Goal: Information Seeking & Learning: Check status

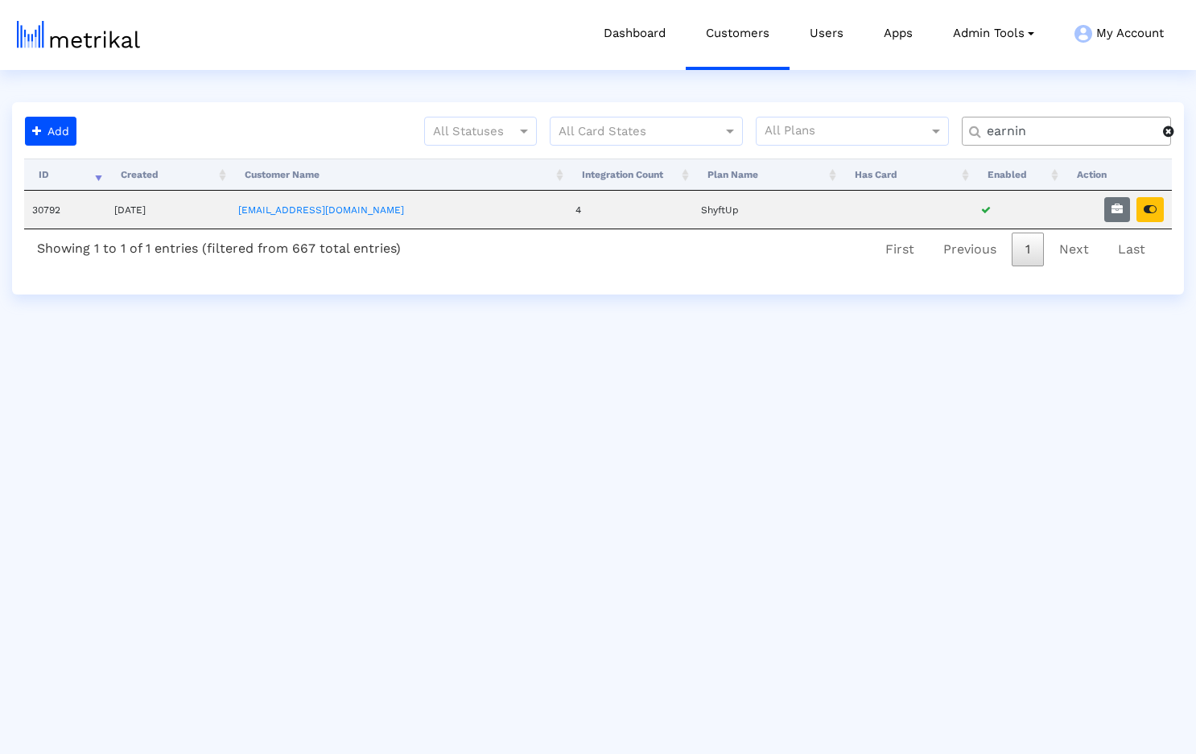
click at [1169, 133] on span at bounding box center [1168, 131] width 11 height 13
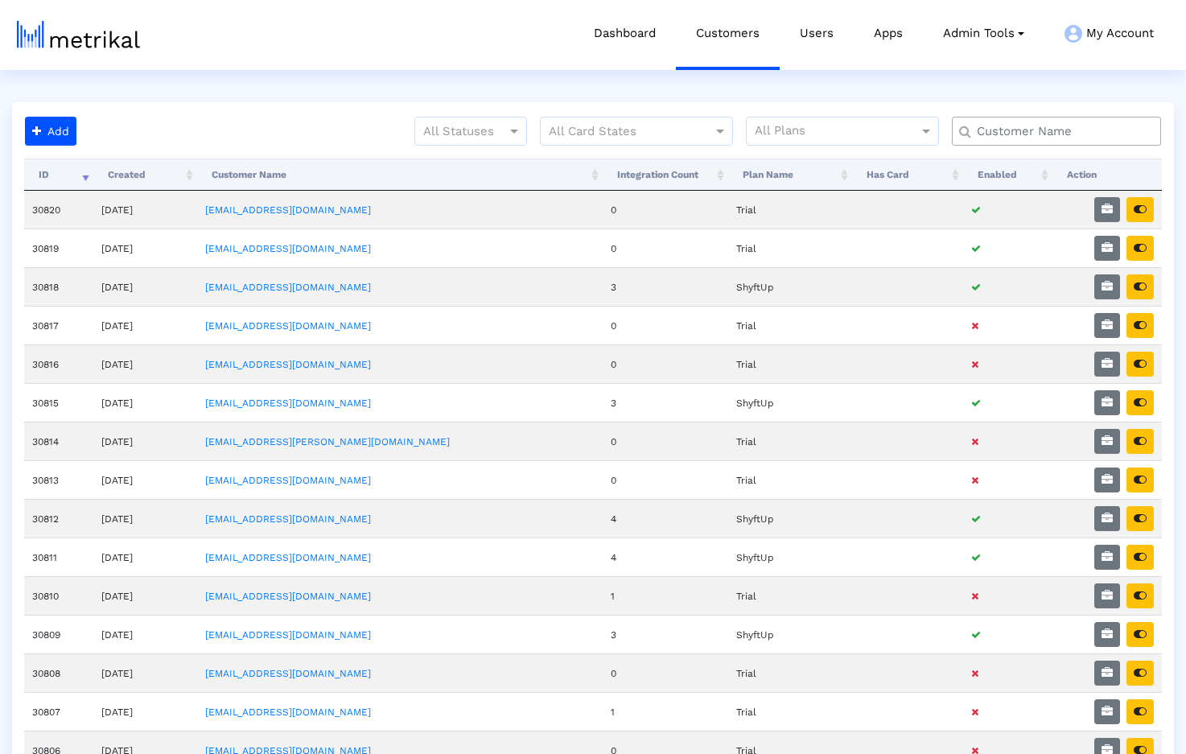
click at [1040, 128] on input "text" at bounding box center [1060, 131] width 189 height 17
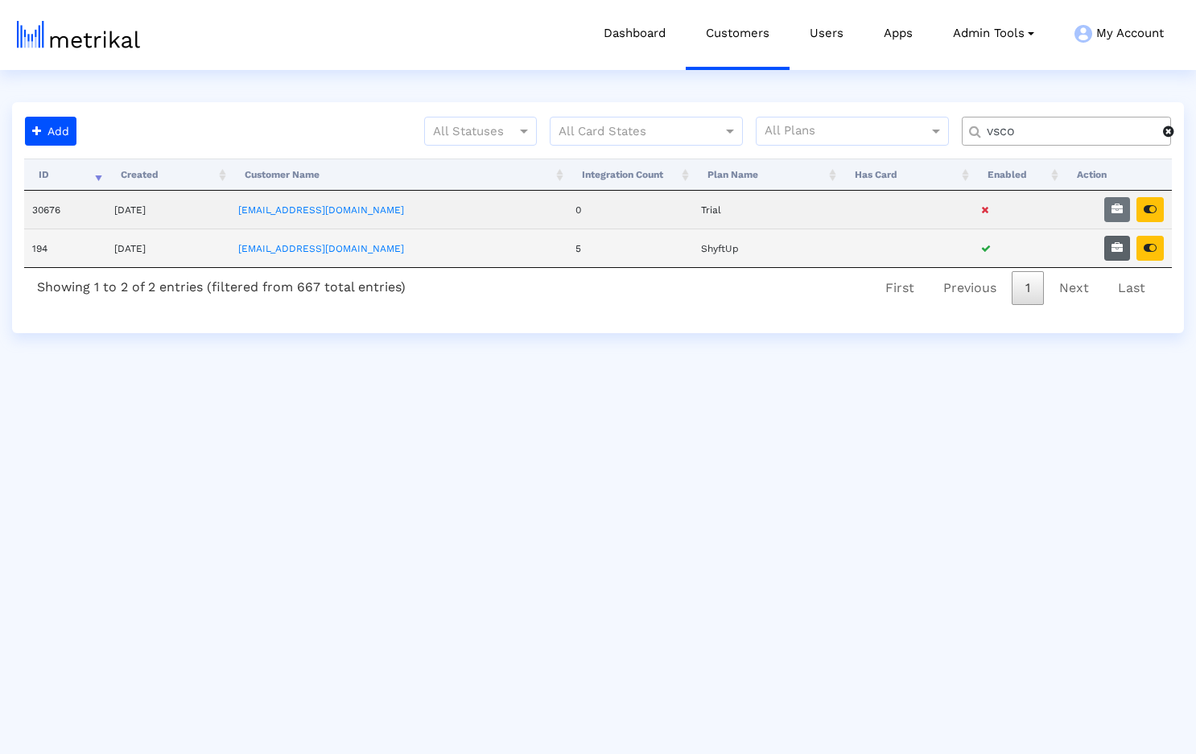
type input "vsco"
click at [1115, 249] on icon "button" at bounding box center [1116, 247] width 11 height 11
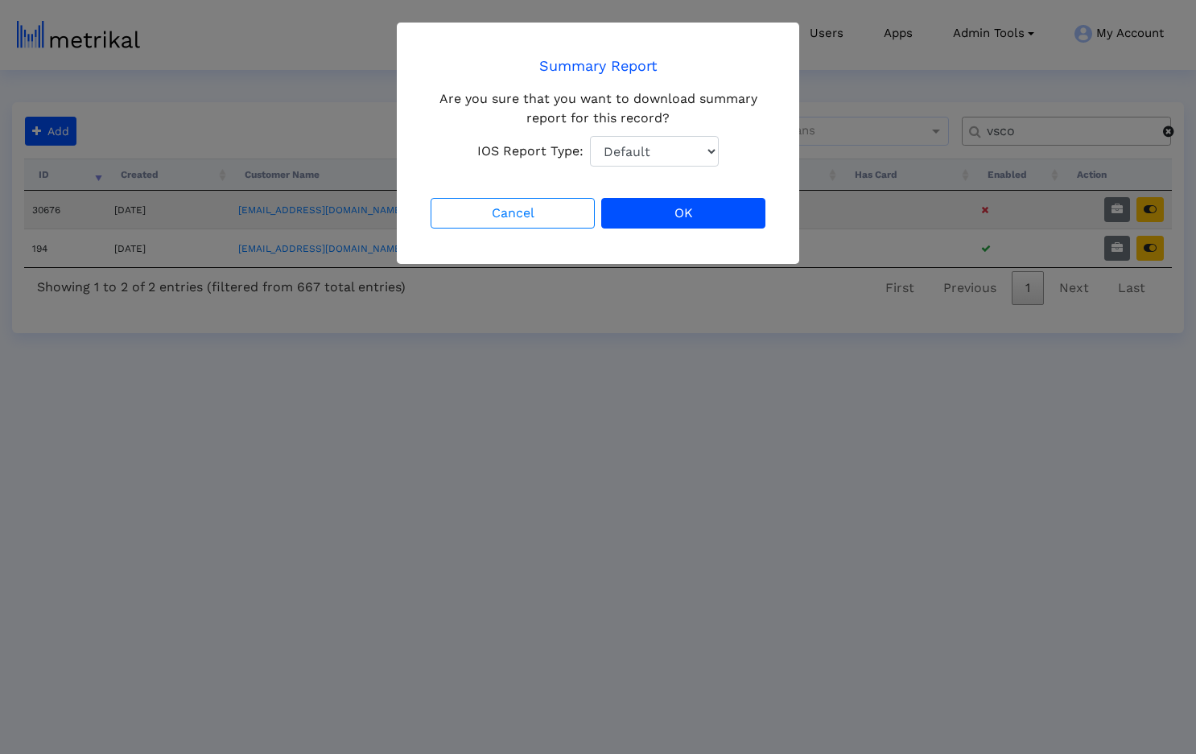
select select "1: 1"
click option "Total Downloads" at bounding box center [0, 0] width 0 height 0
click at [681, 212] on button "OK" at bounding box center [683, 213] width 164 height 31
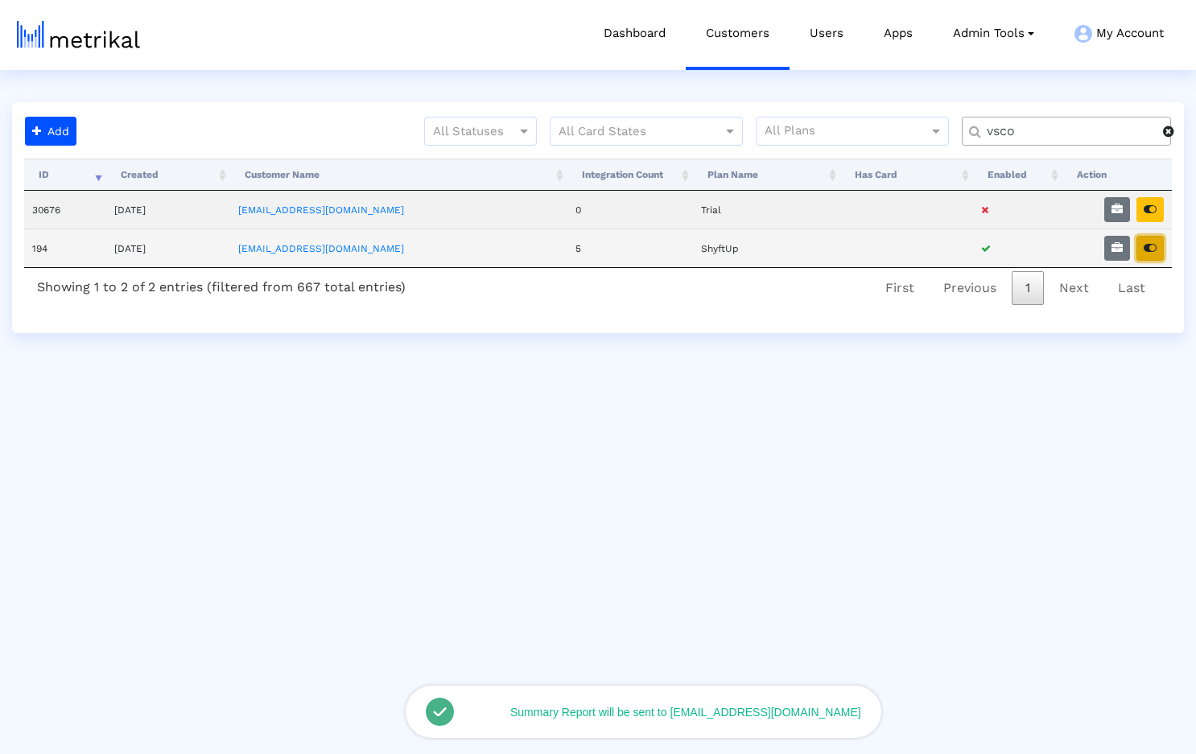
click at [1153, 247] on icon "button" at bounding box center [1150, 247] width 13 height 11
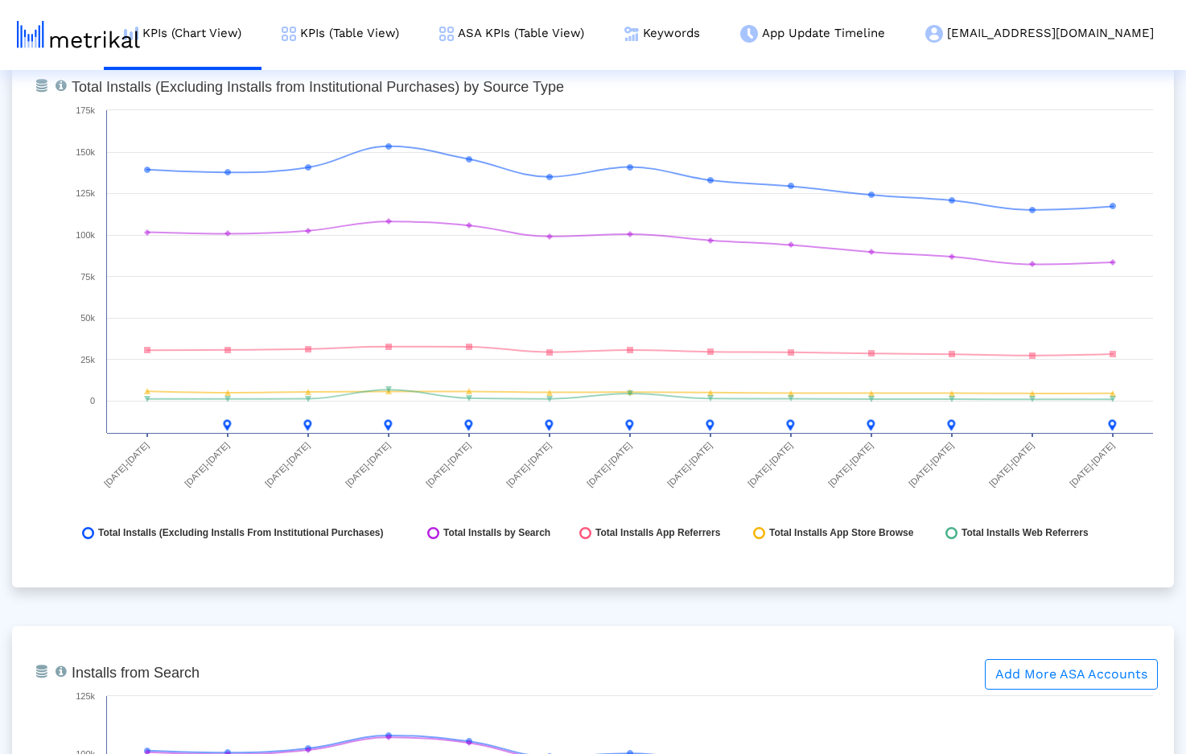
scroll to position [1790, 0]
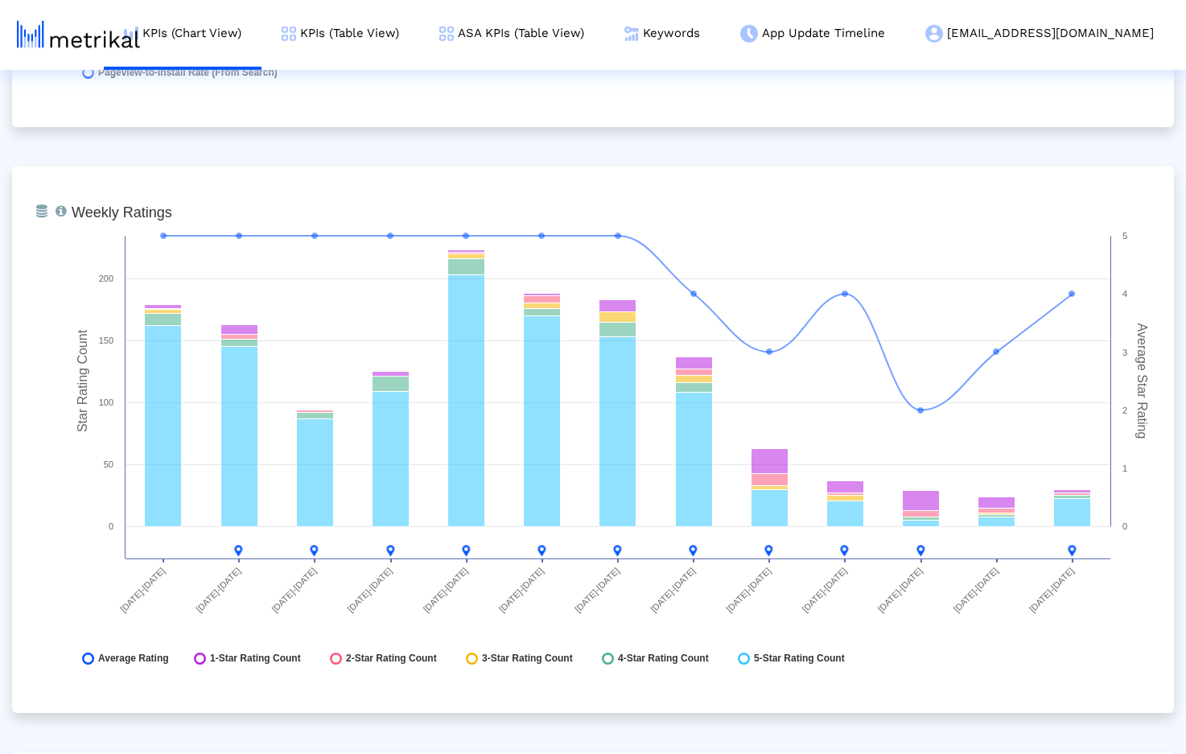
scroll to position [4069, 0]
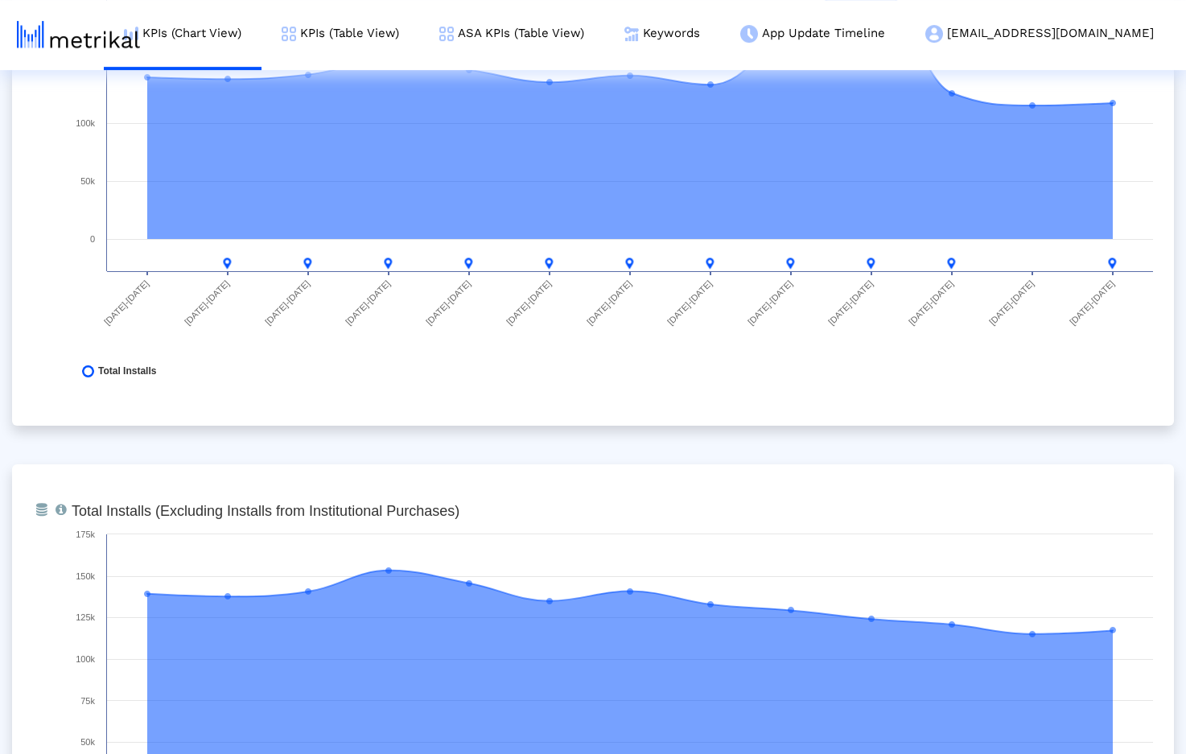
scroll to position [0, 0]
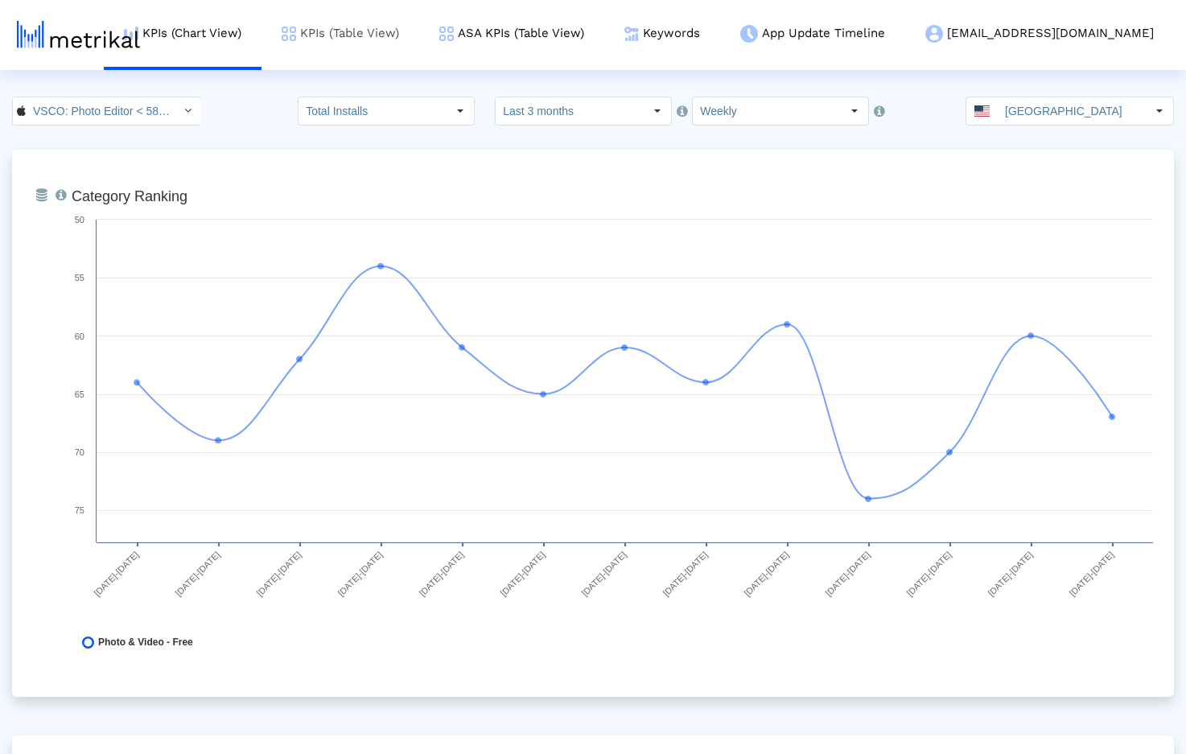
click at [404, 30] on link "KPIs (Table View)" at bounding box center [341, 33] width 158 height 67
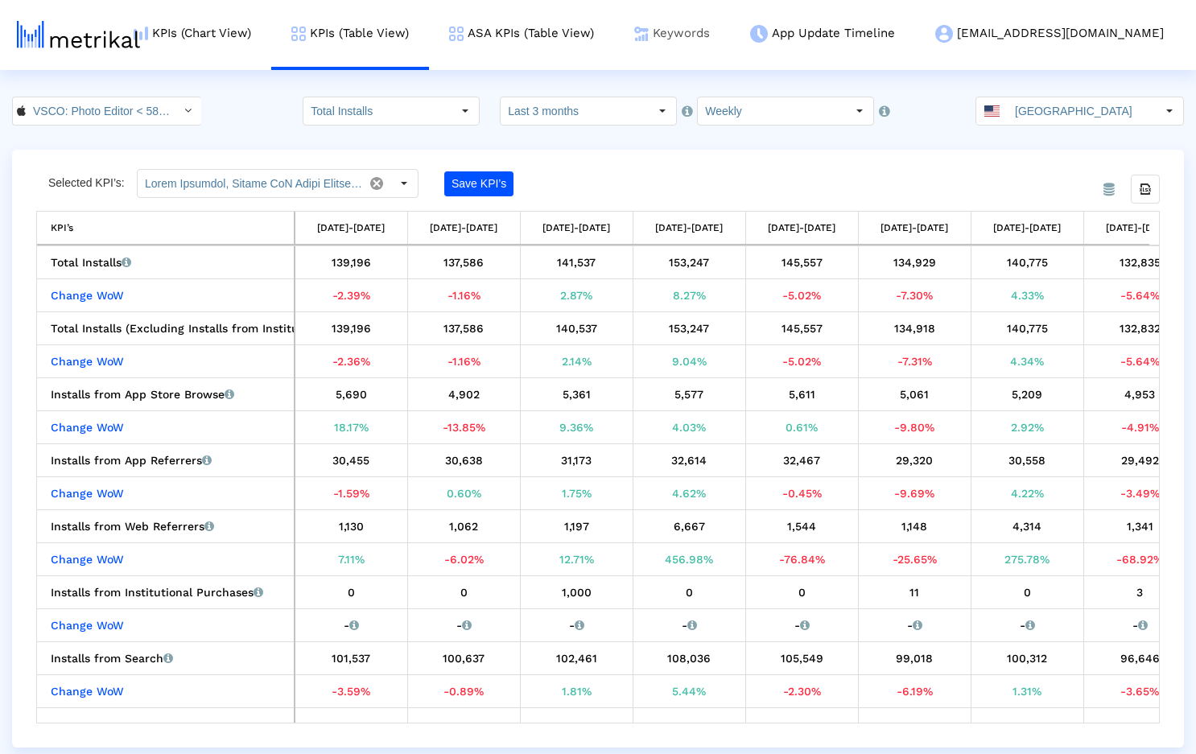
click at [730, 36] on link "Keywords" at bounding box center [672, 33] width 116 height 67
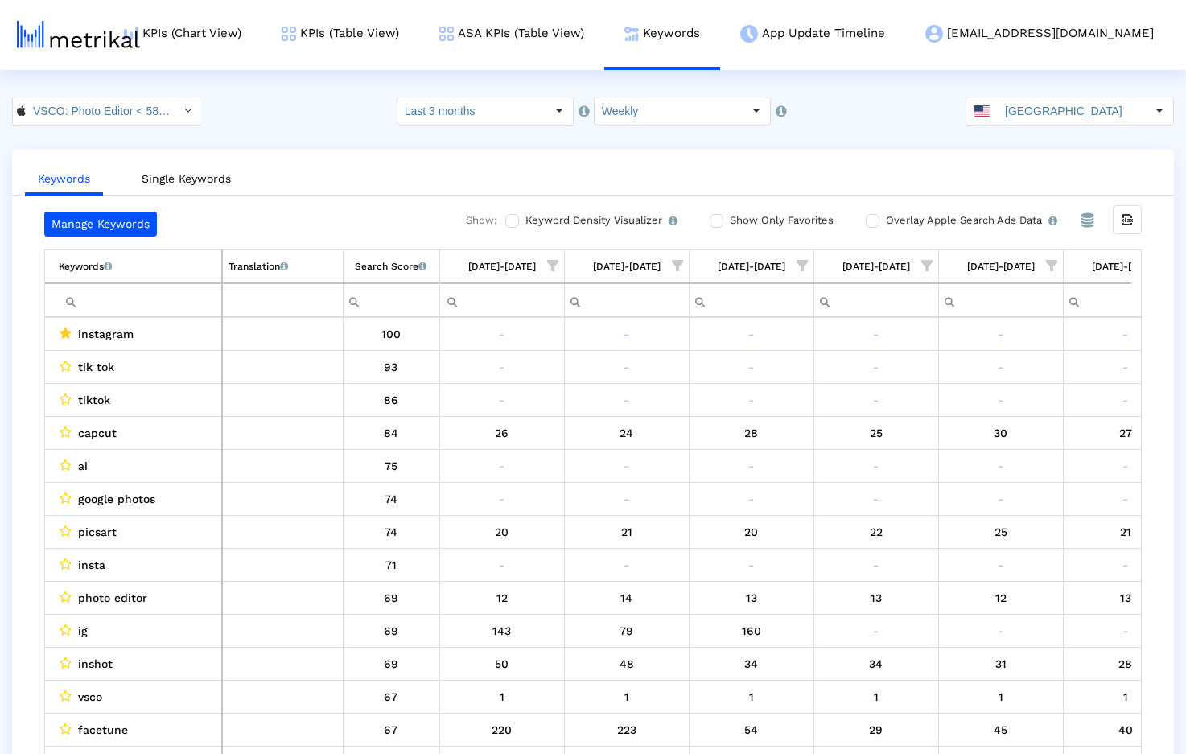
scroll to position [0, 930]
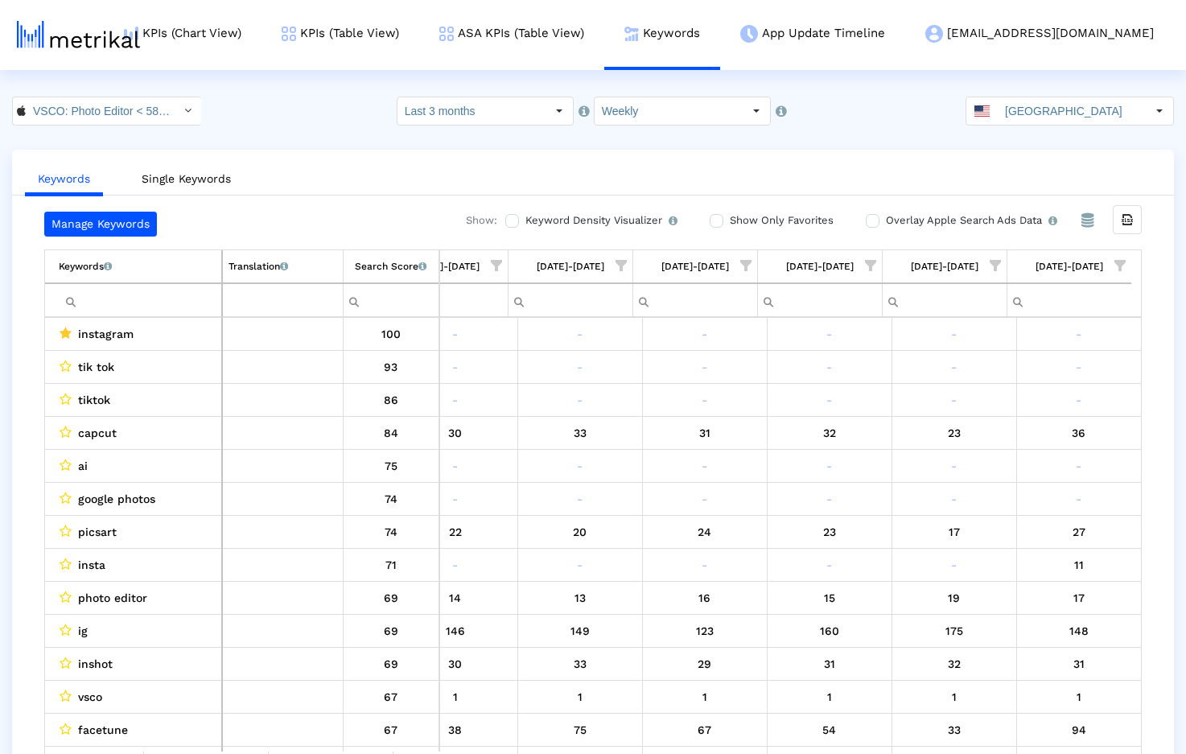
click at [170, 300] on input "Filter cell" at bounding box center [140, 300] width 163 height 27
paste input "picsart"
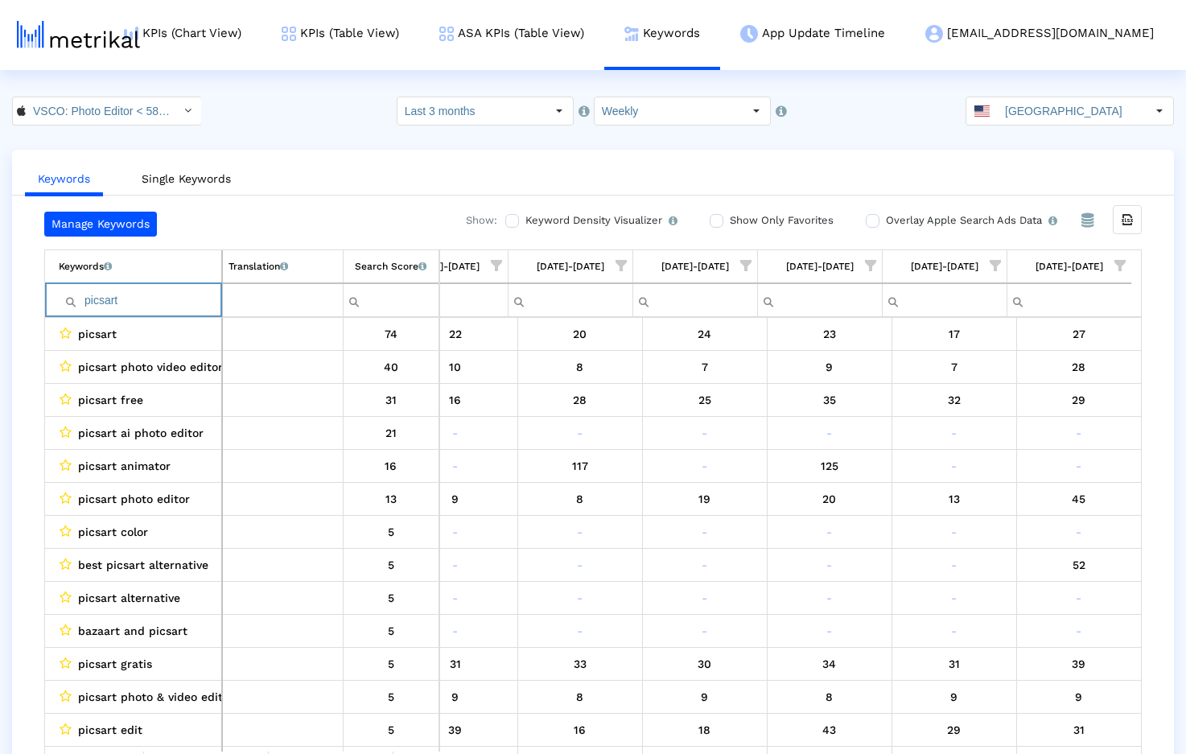
paste input "capcu"
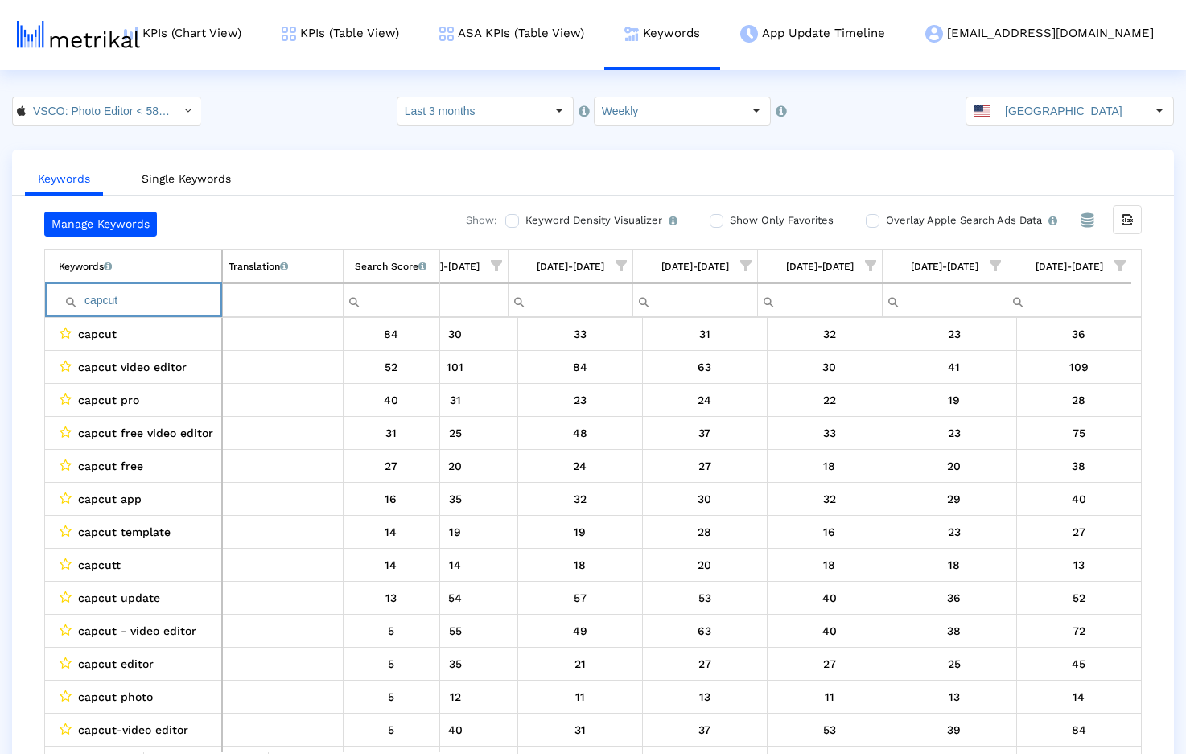
paste input "lightroom"
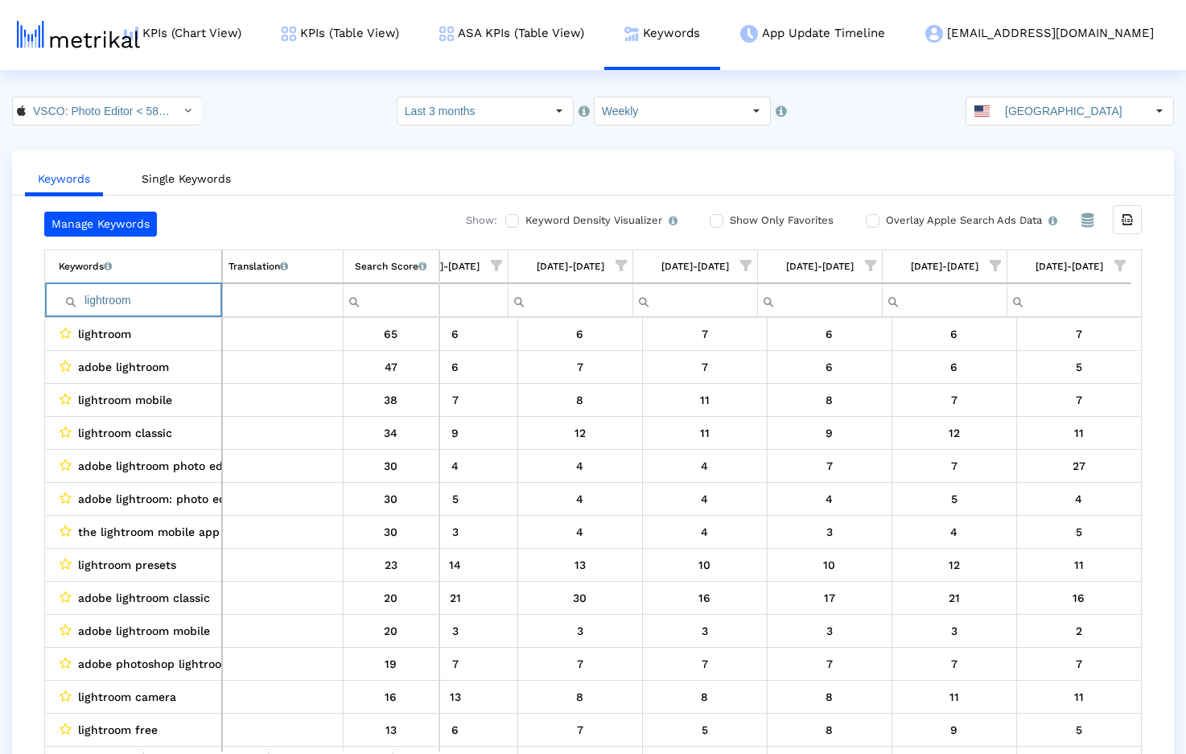
paste input "inshot"
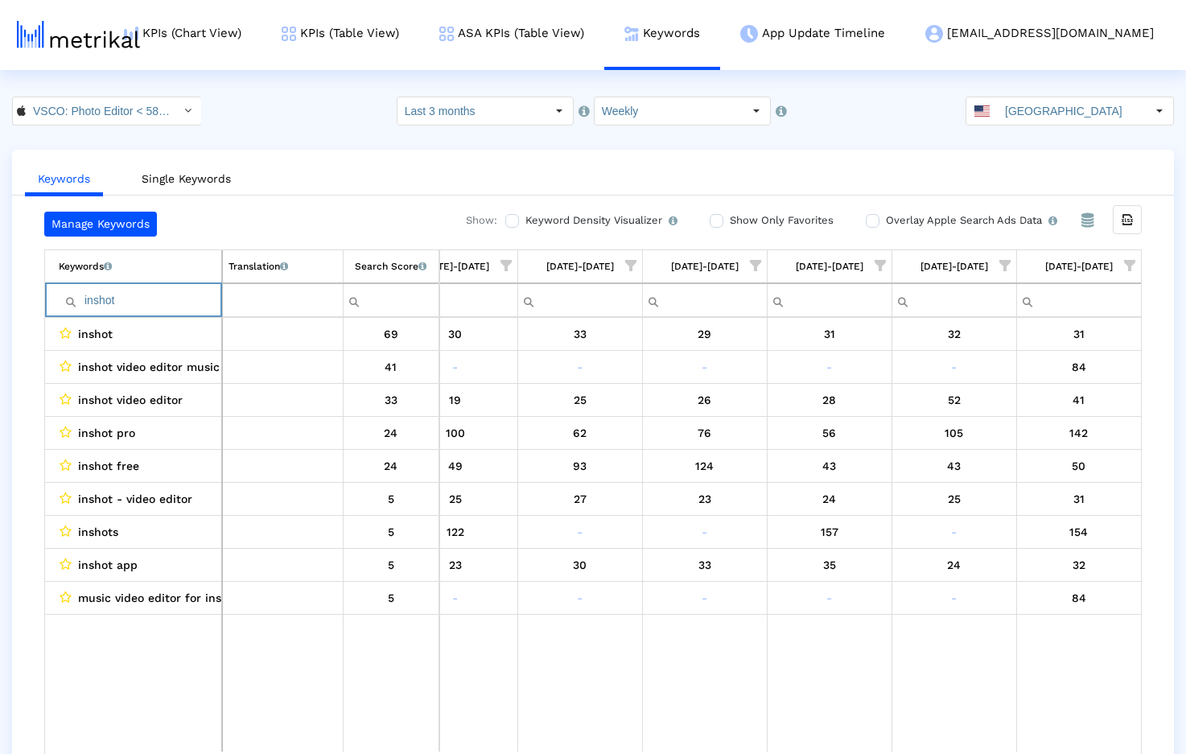
paste input "snapseed"
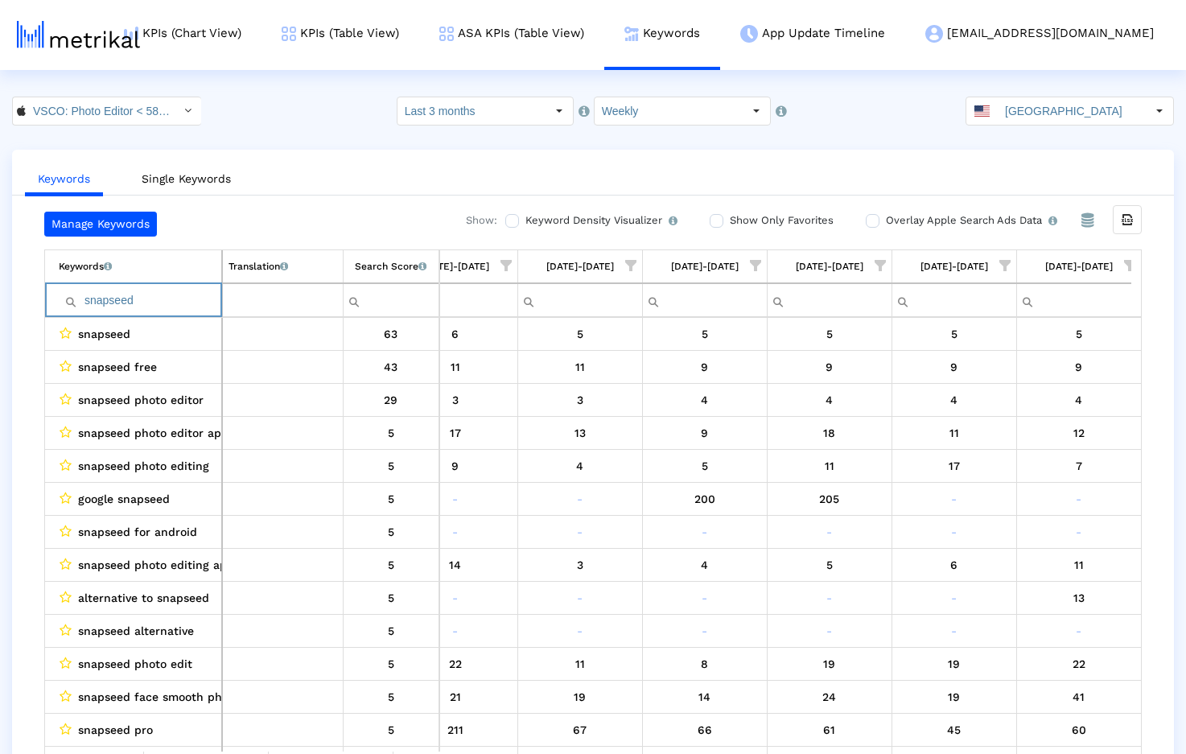
paste input "photo editor"
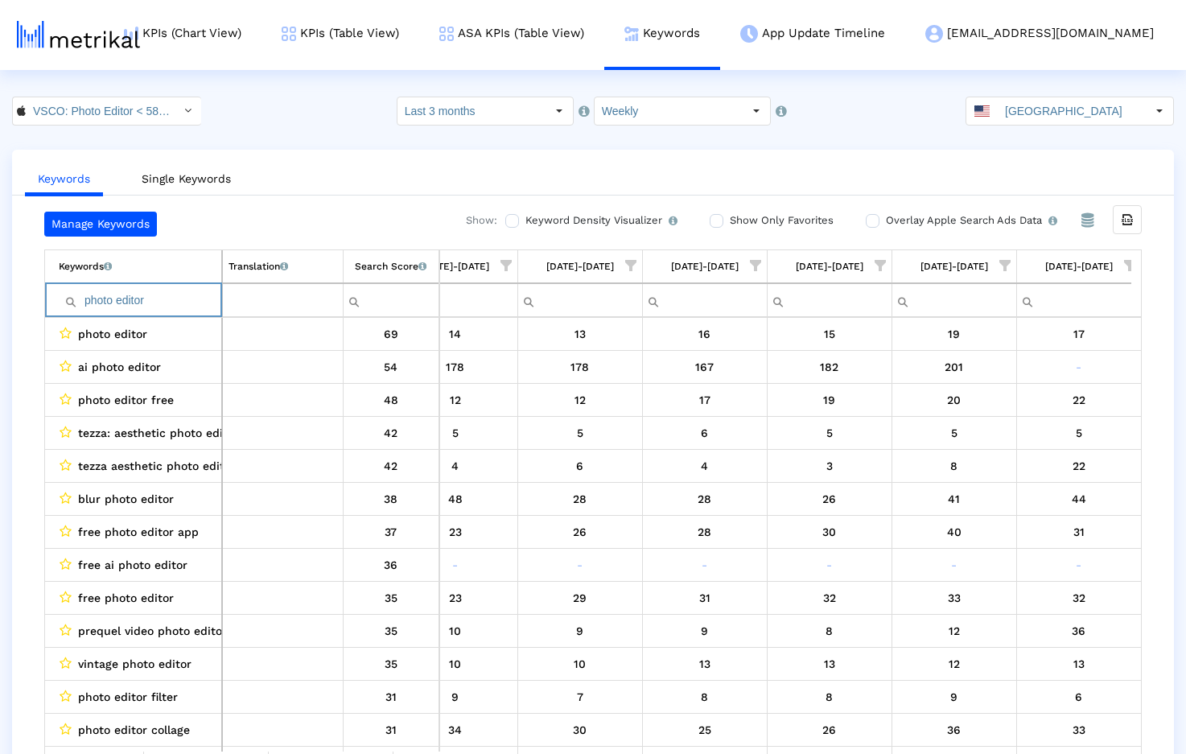
paste input "vide"
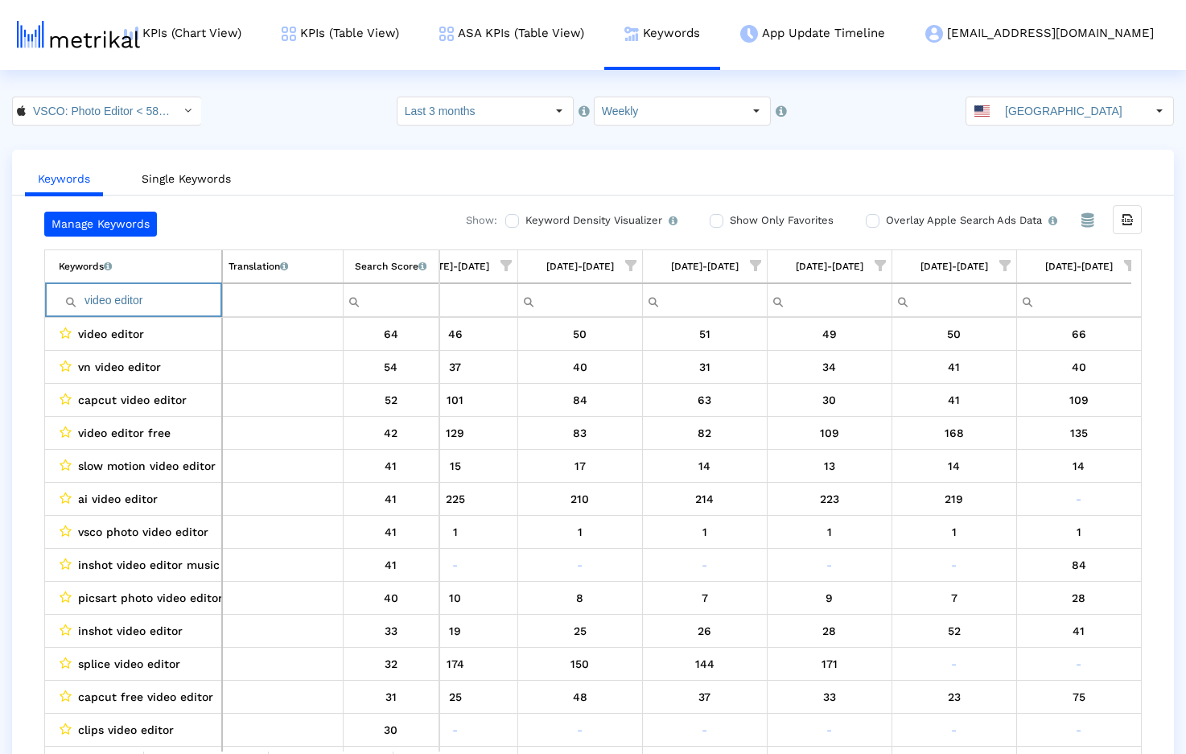
paste input "photoshop"
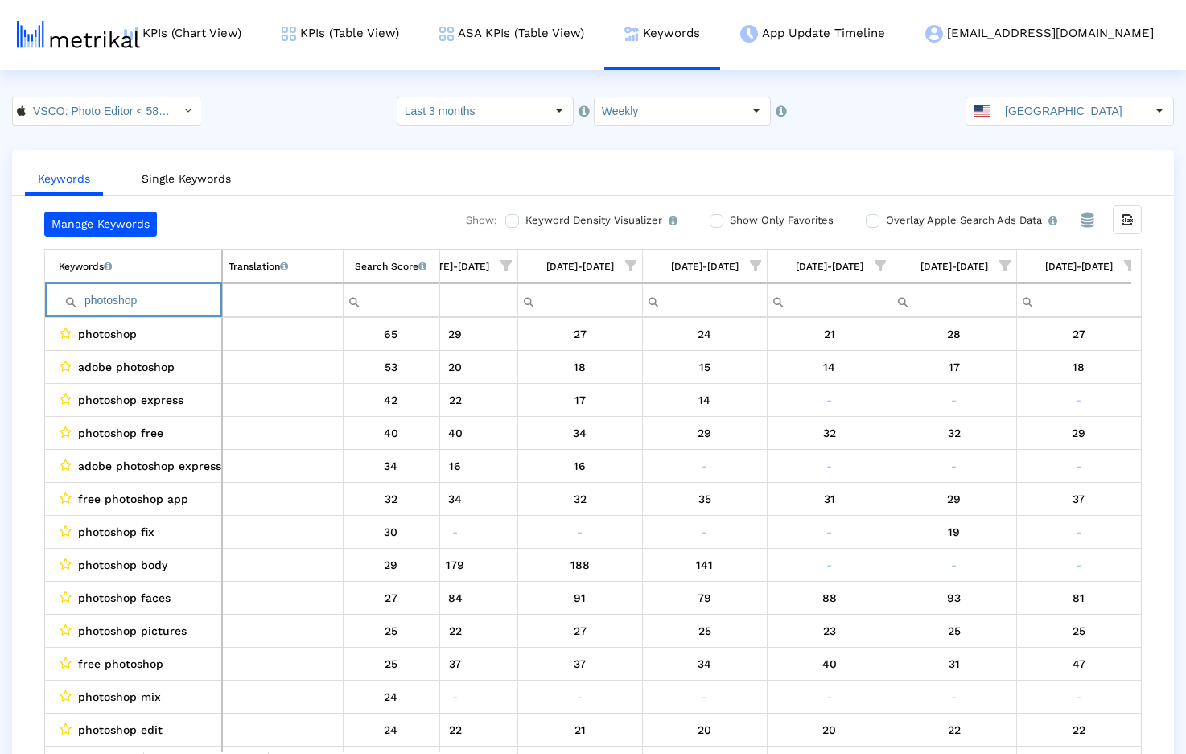
paste input "icture editor"
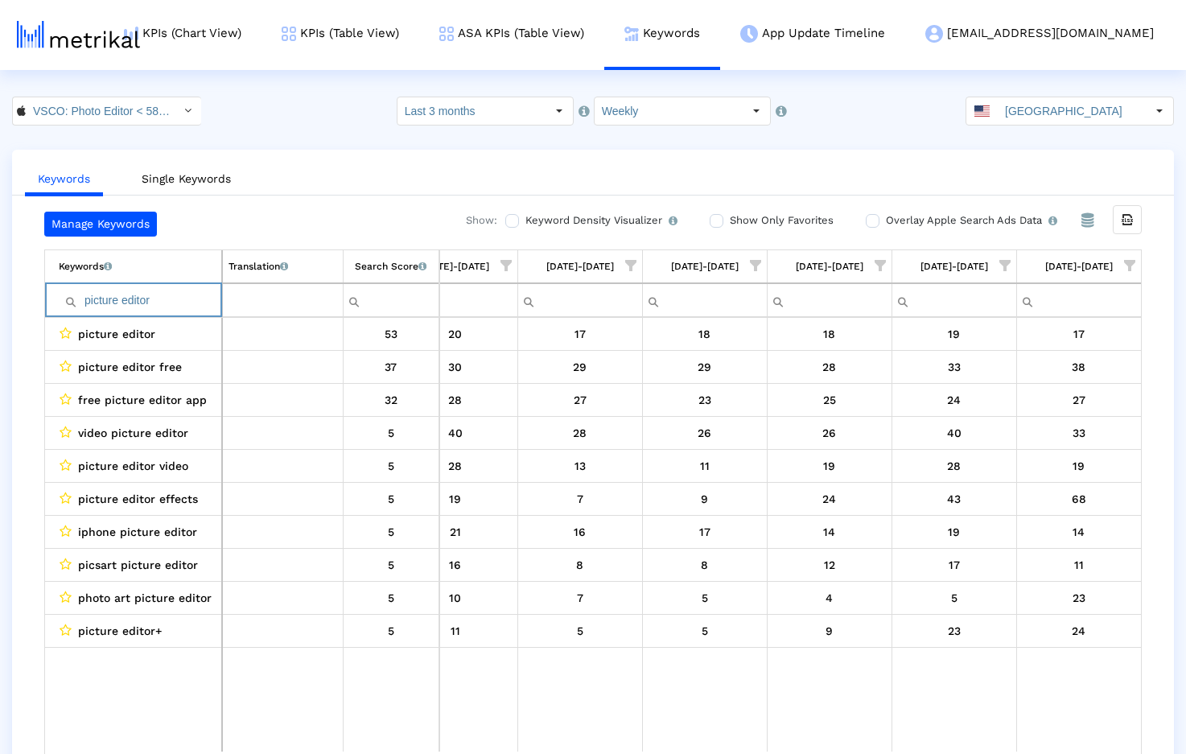
paste input "editing apps"
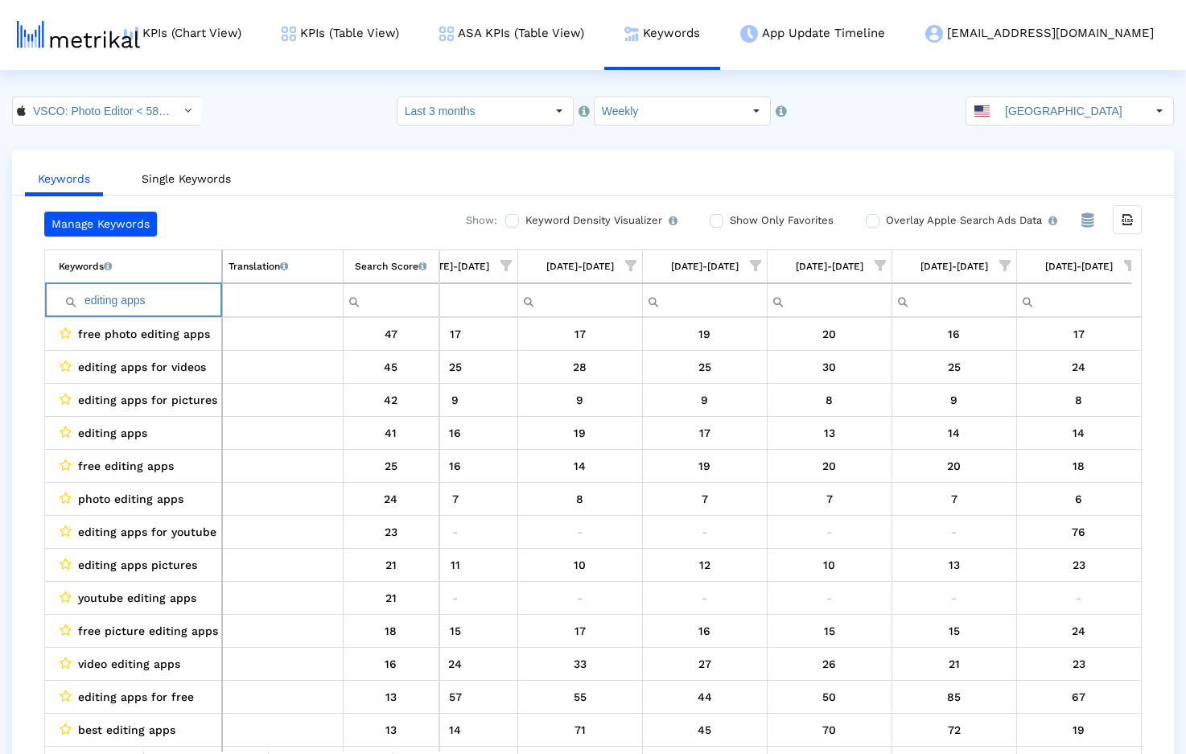
paste input "filters for picture"
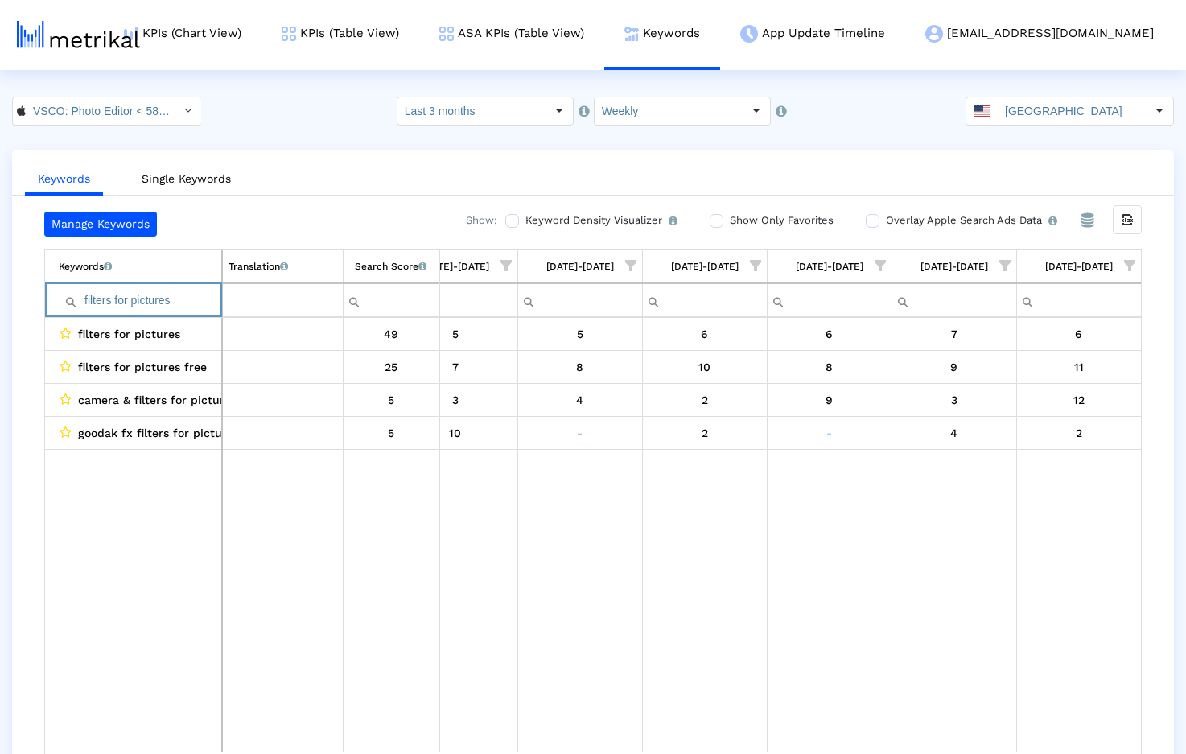
paste input "photo editor free"
paste input "collage maker"
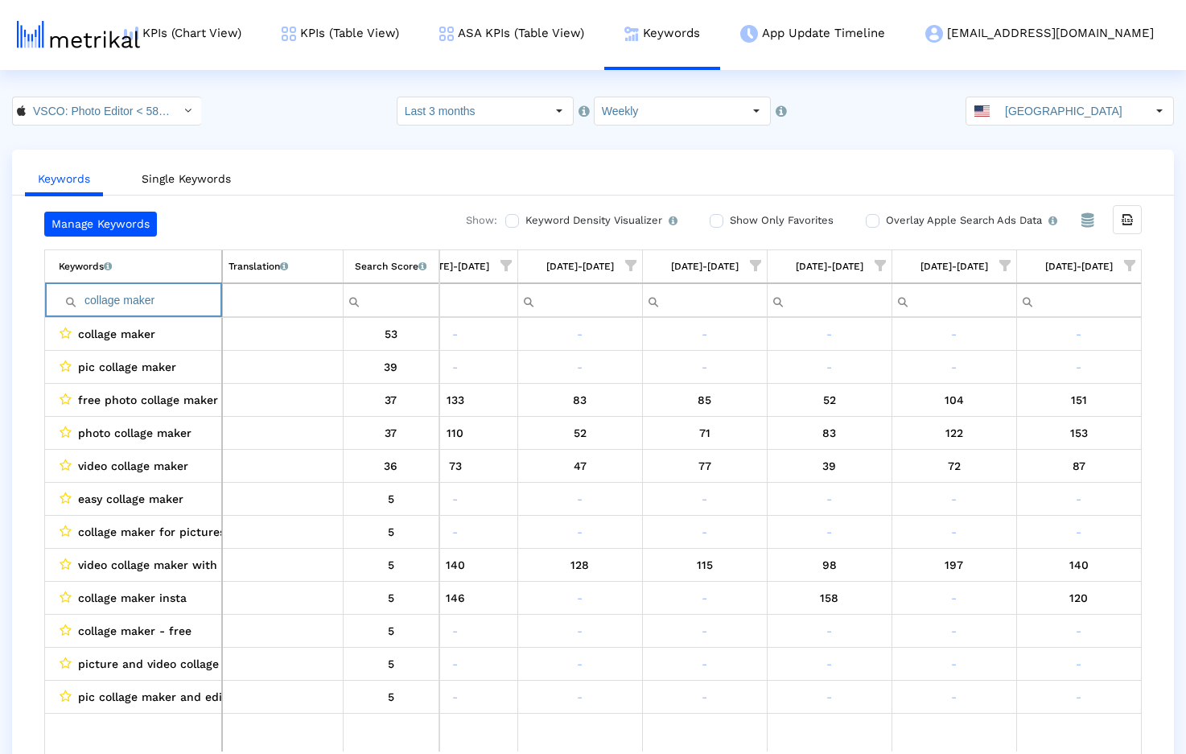
paste input "vintage camera"
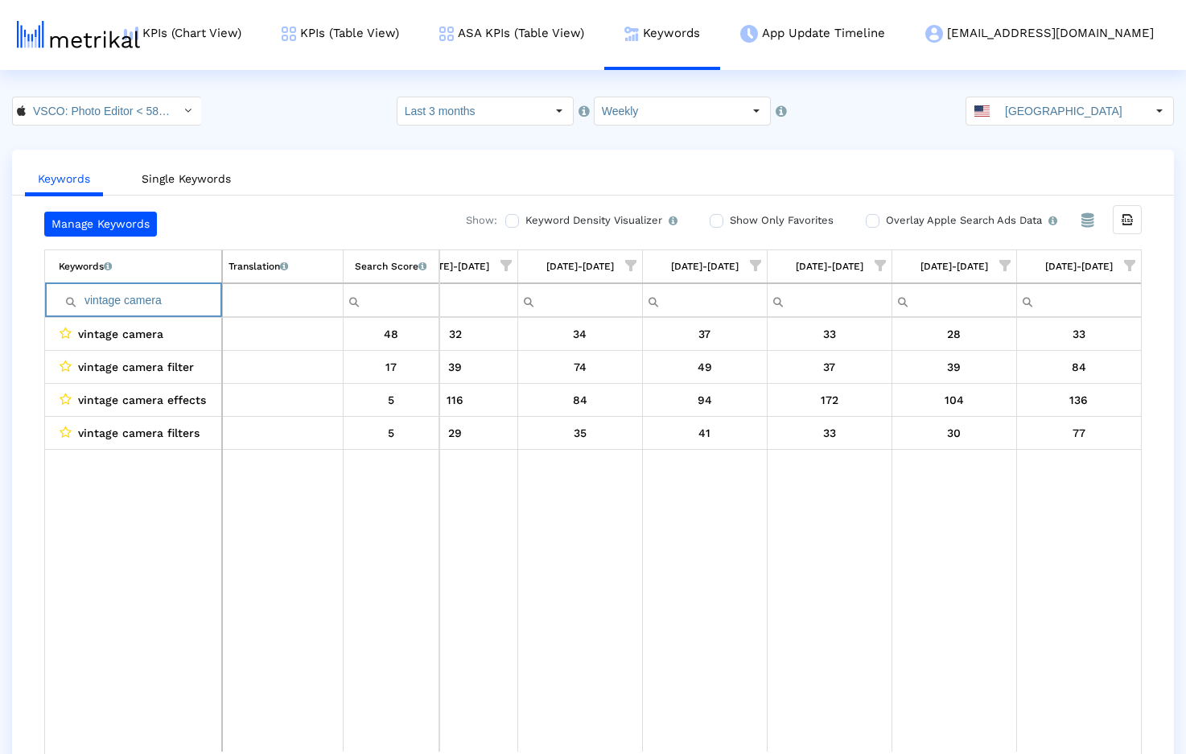
paste input "photo edit"
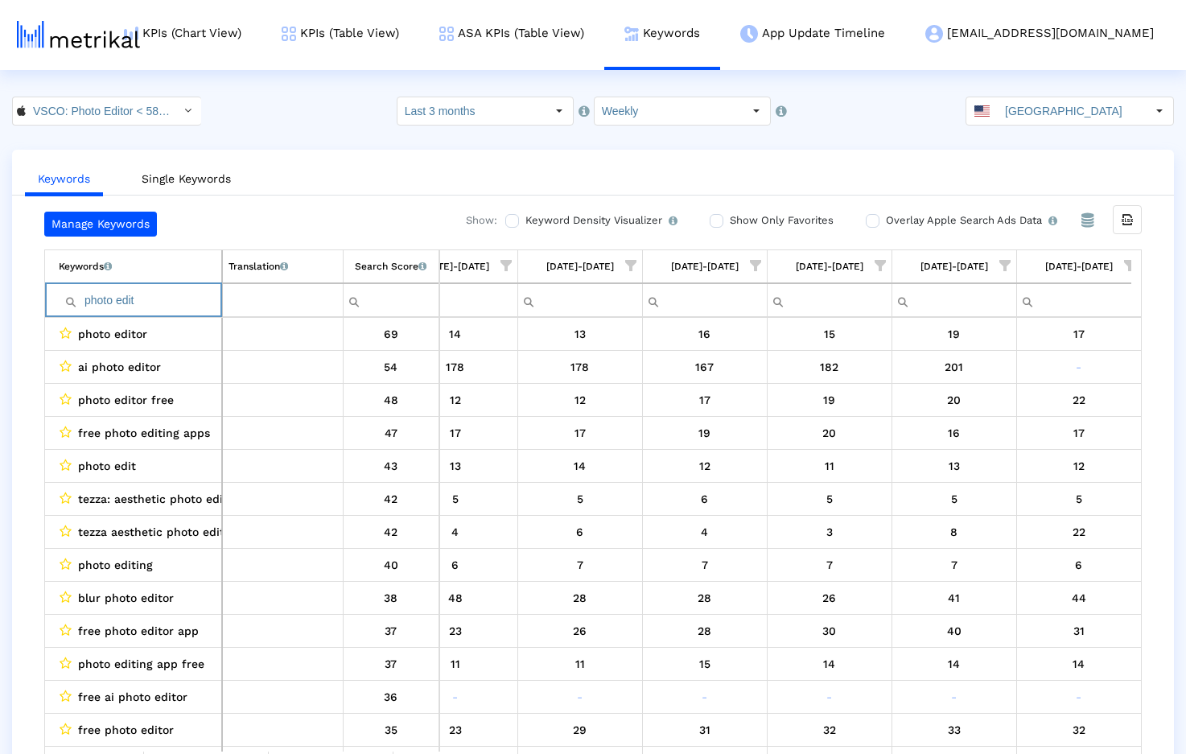
paste input "app"
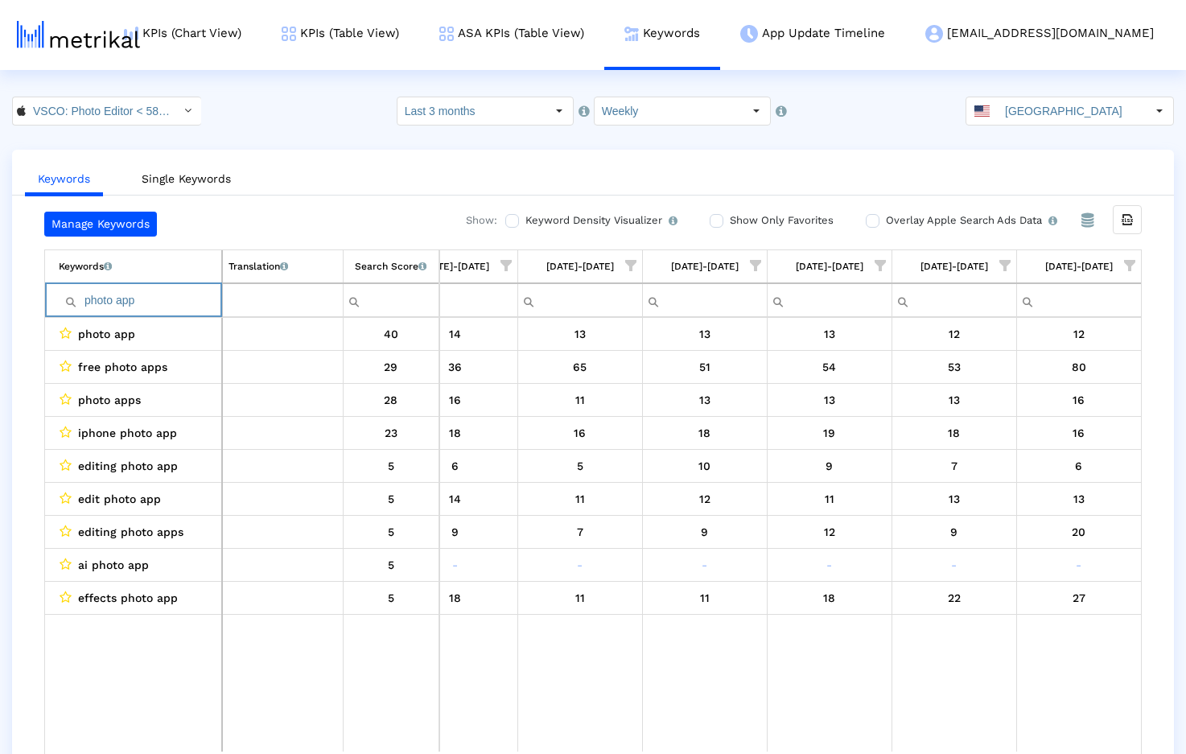
paste input "video editing app free"
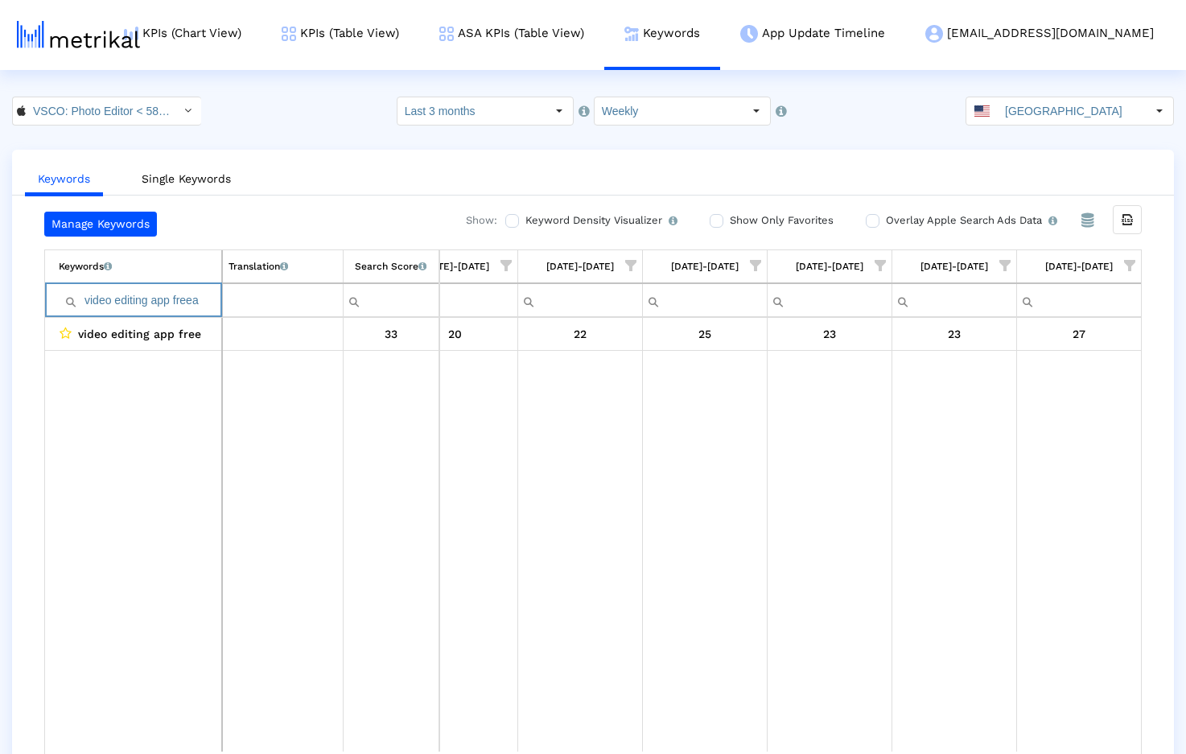
paste input "photo filters free"
paste input "Filter cell"
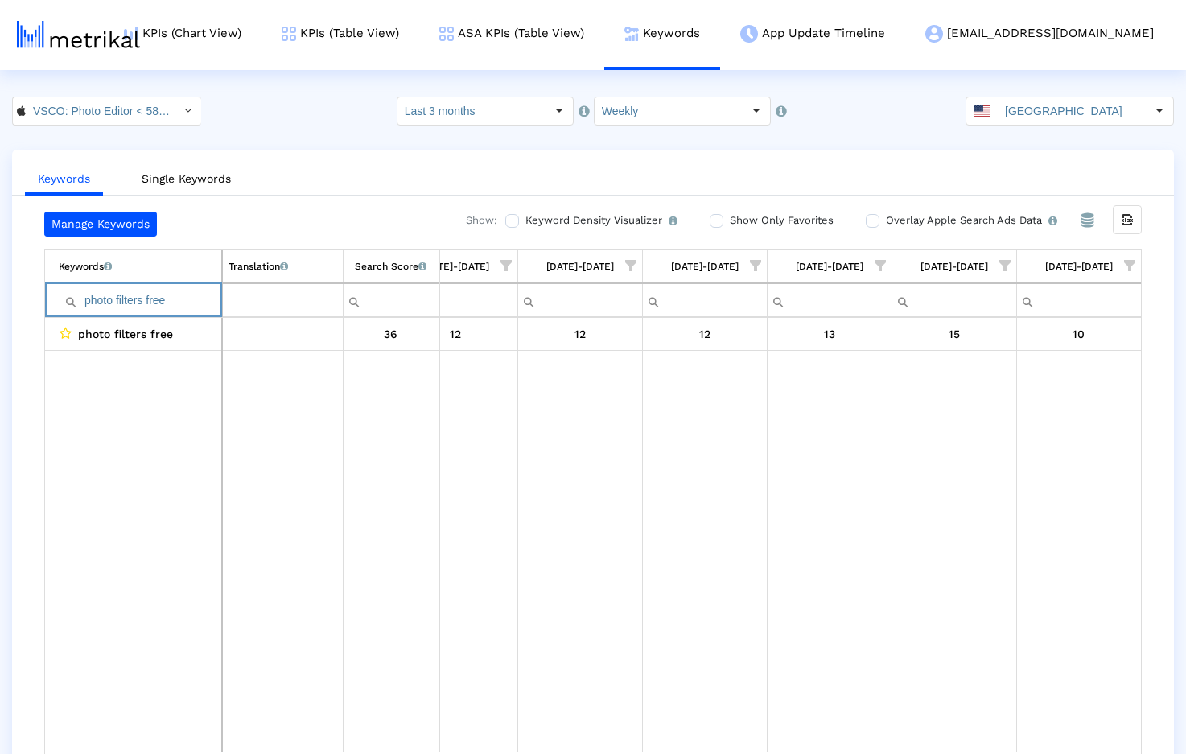
paste input "Filter cell"
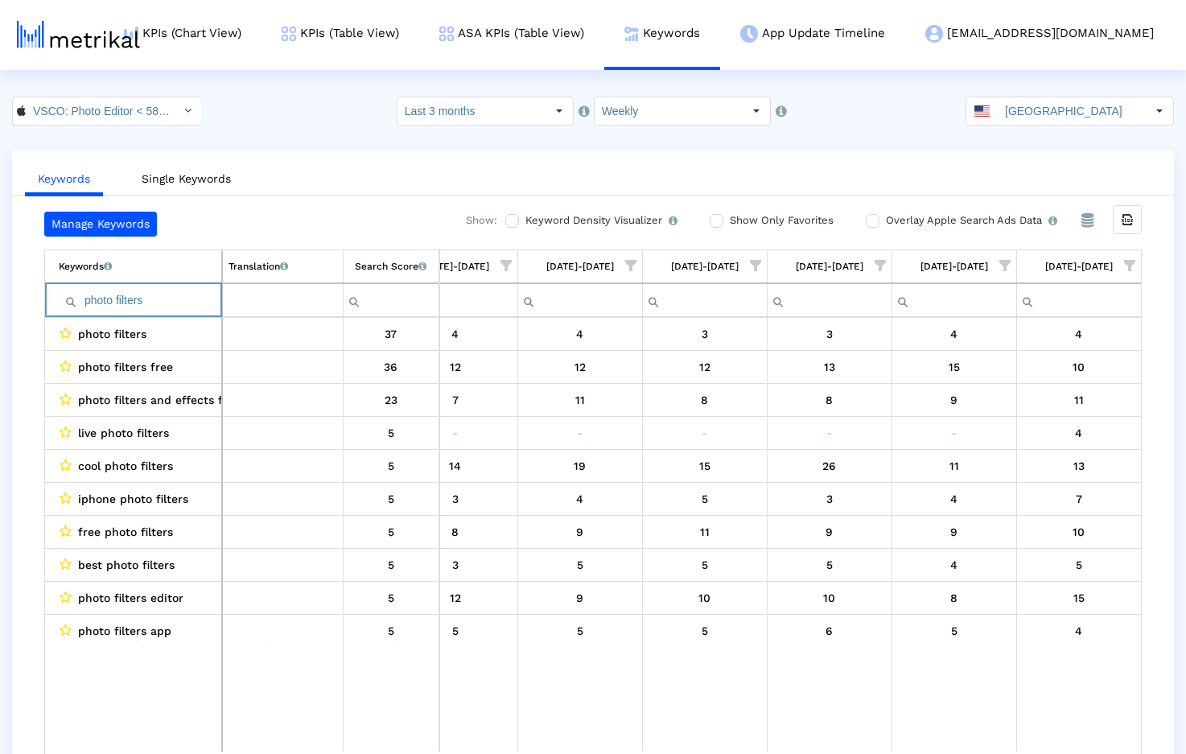
type input "photo filters"
click at [156, 104] on input "VSCO: Photo Editor < 588013838 >" at bounding box center [98, 110] width 145 height 27
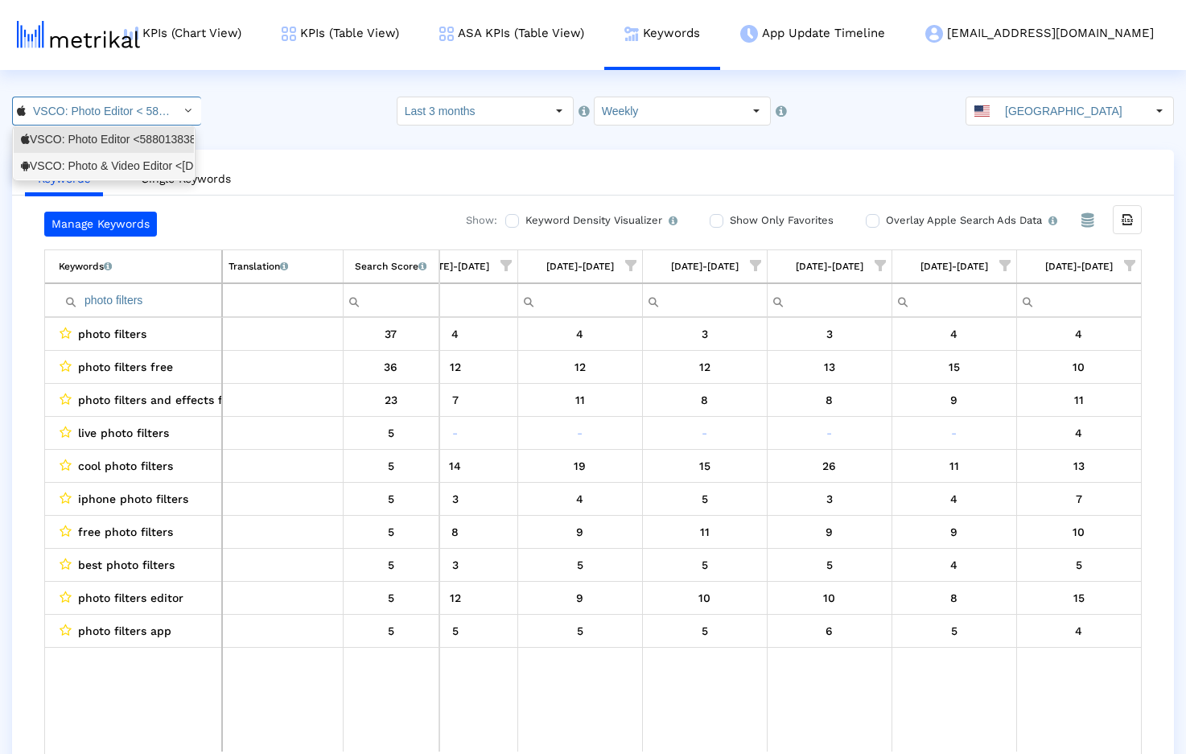
click at [109, 163] on div "VSCO: Photo & Video Editor <com.vsco.cam>" at bounding box center [104, 166] width 166 height 15
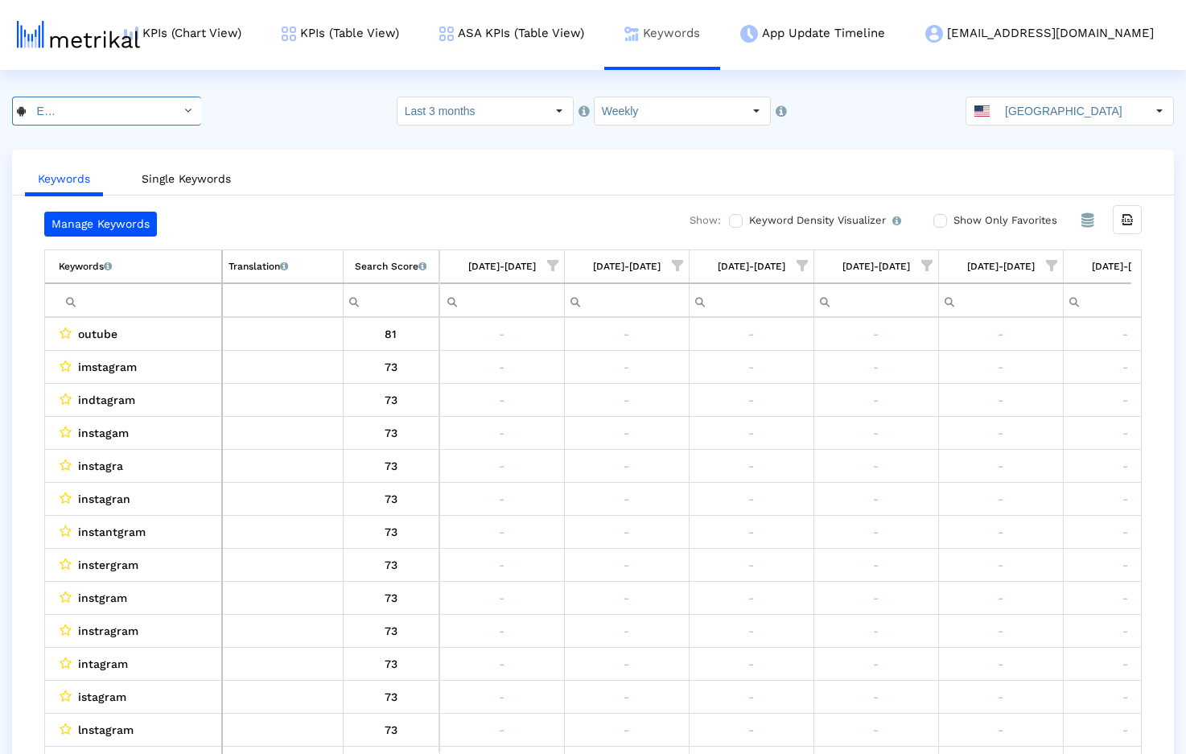
scroll to position [0, 930]
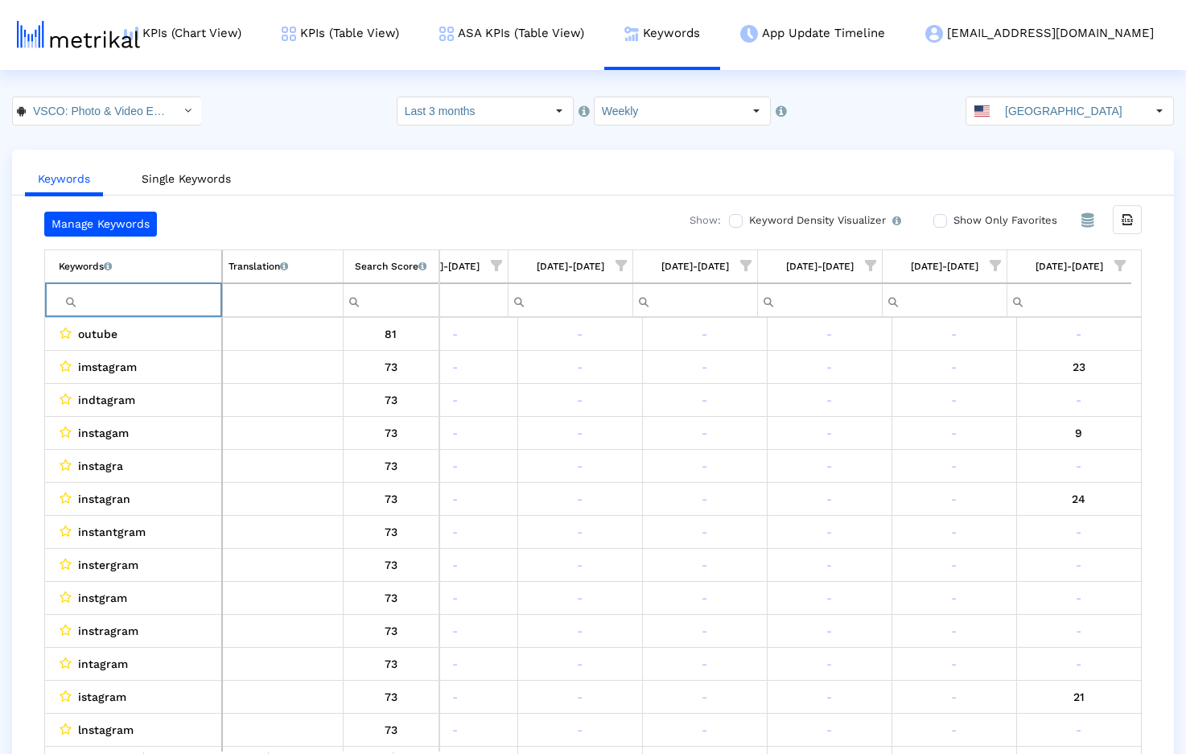
click at [103, 303] on input "Filter cell" at bounding box center [140, 300] width 163 height 27
paste input "capcut"
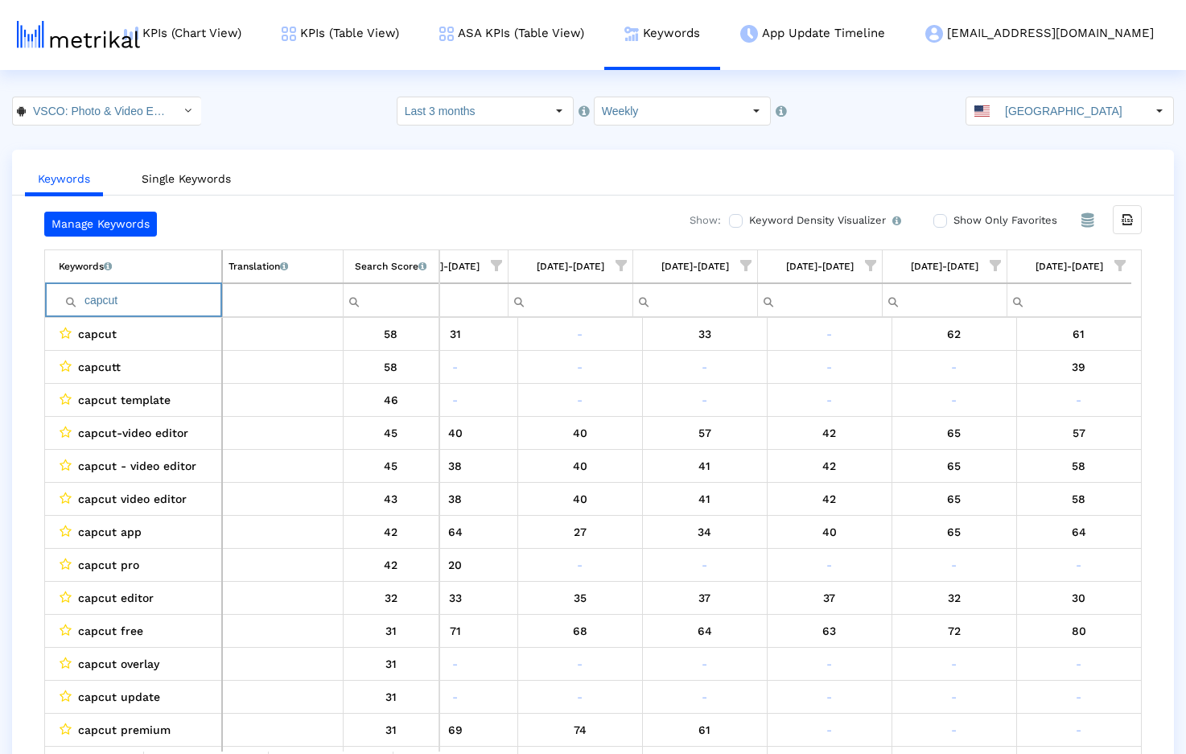
paste input "photoshop"
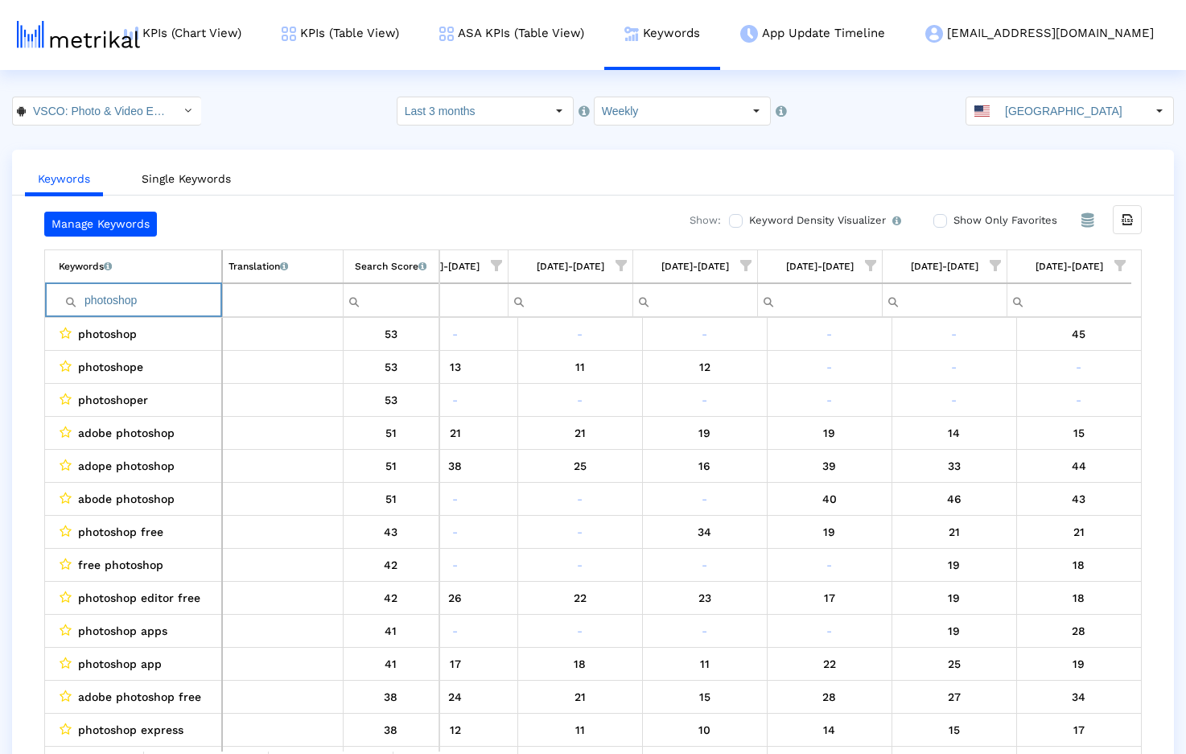
paste input "adobe illustrator"
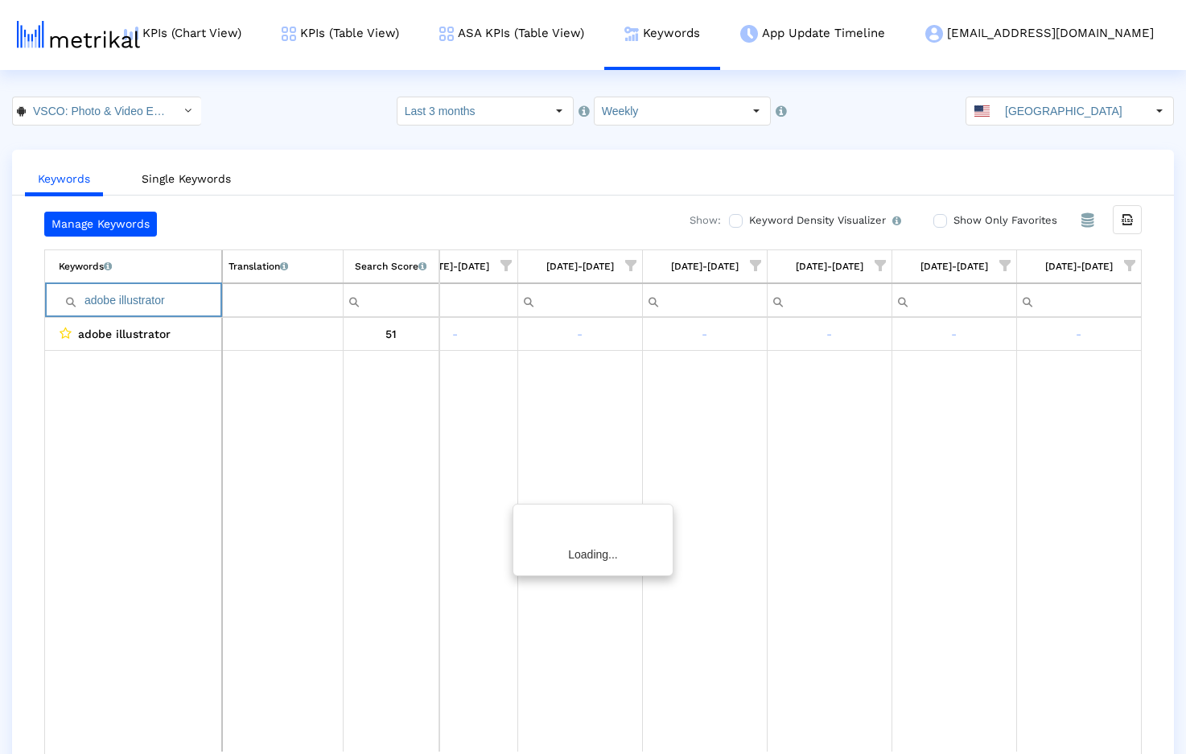
scroll to position [0, 920]
paste input "photo edi"
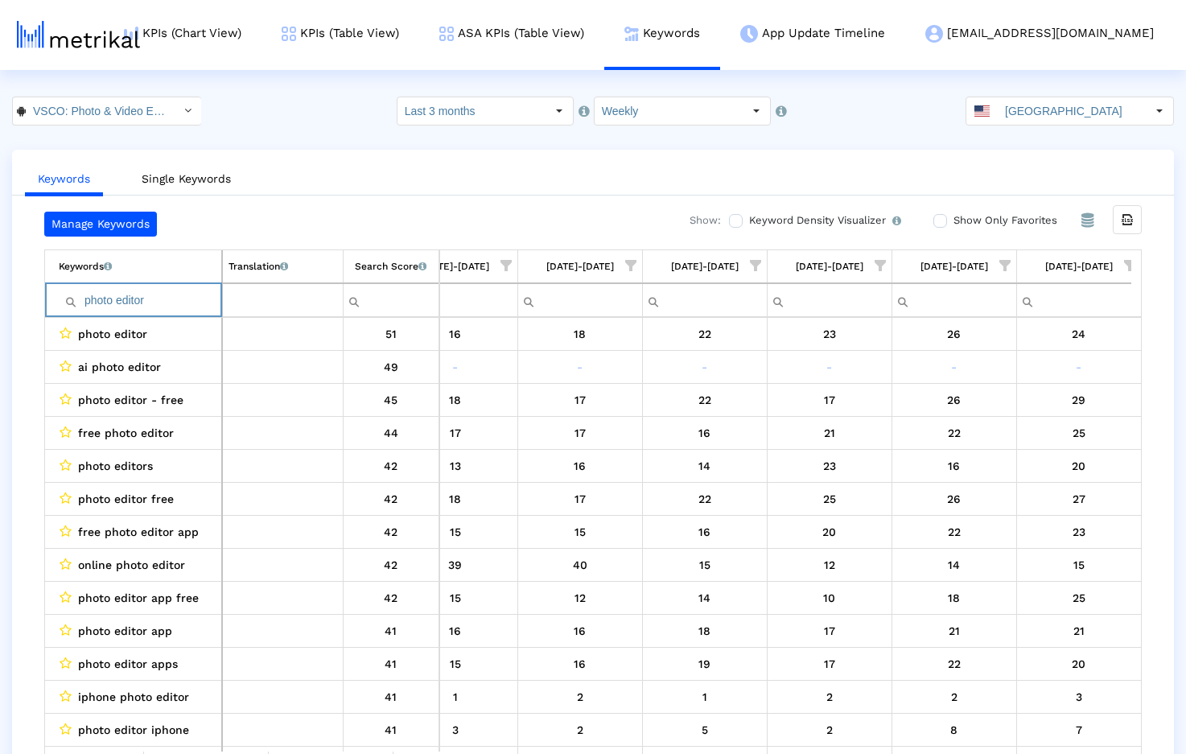
paste input "icsart"
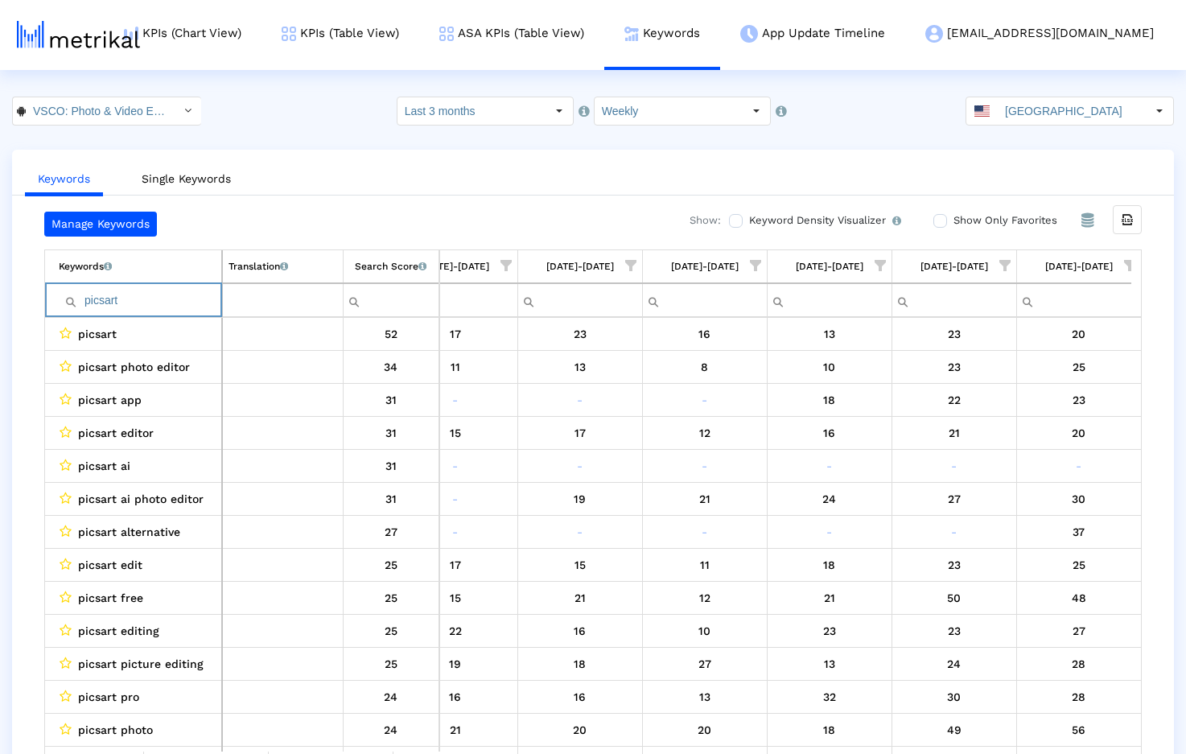
paste input "hoto edited"
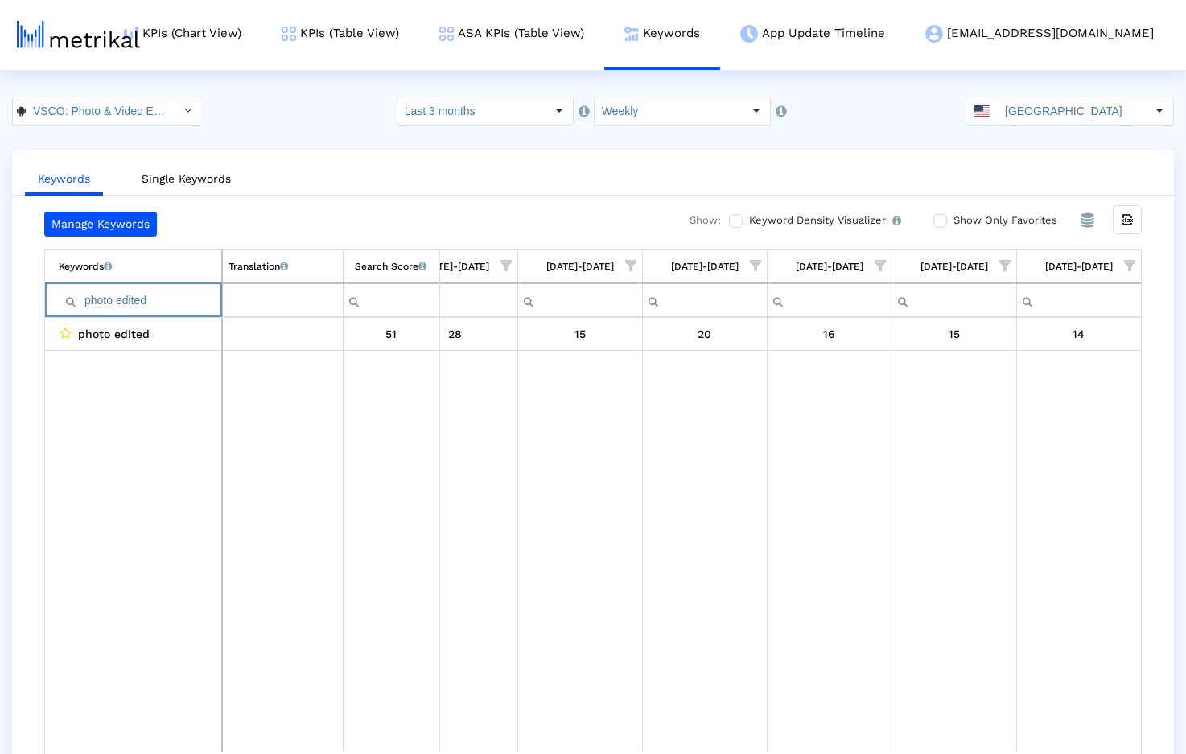
paste input "editor for photo"
paste input "video editor"
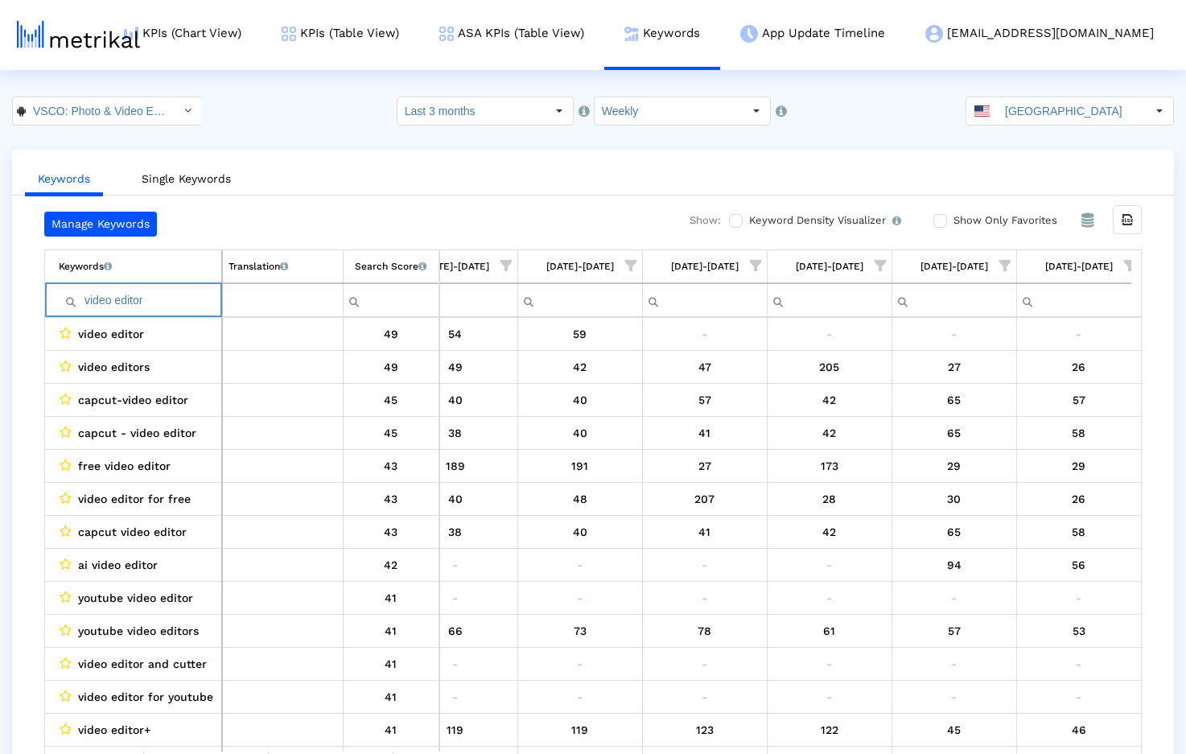
paste input "photoshop free"
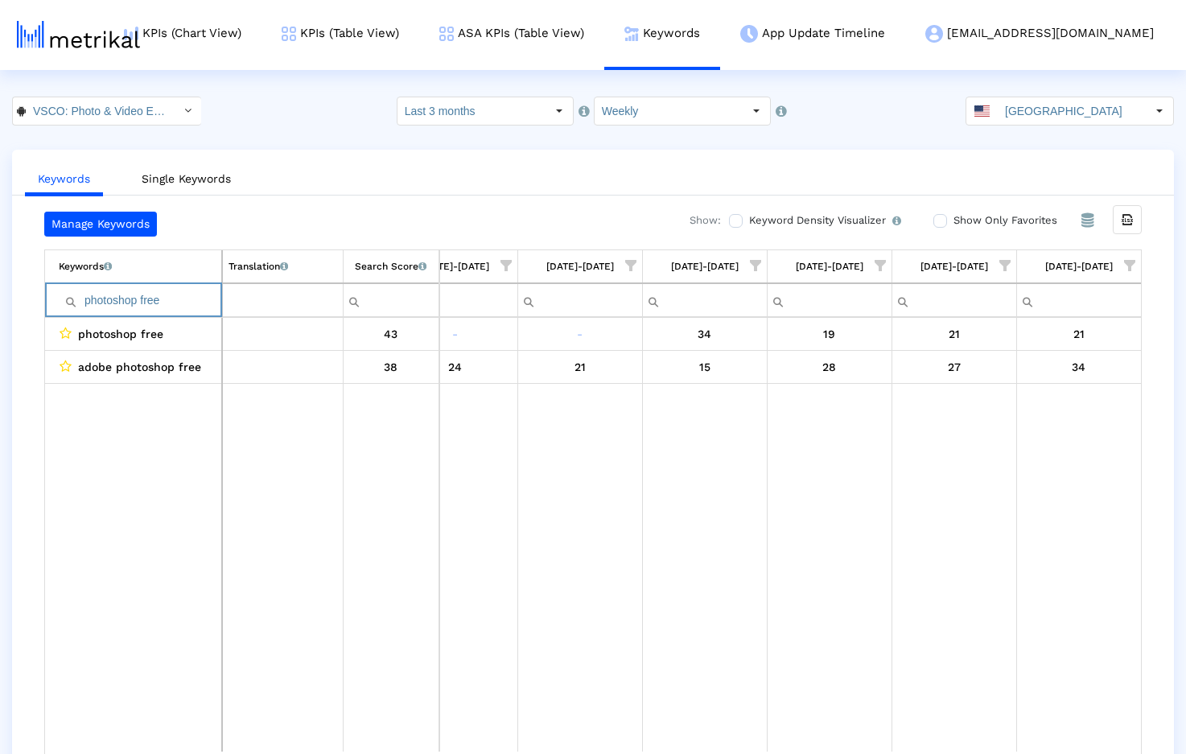
paste input "35mm film"
paste input "images editor"
paste input "edit pictures free"
paste input "camera app"
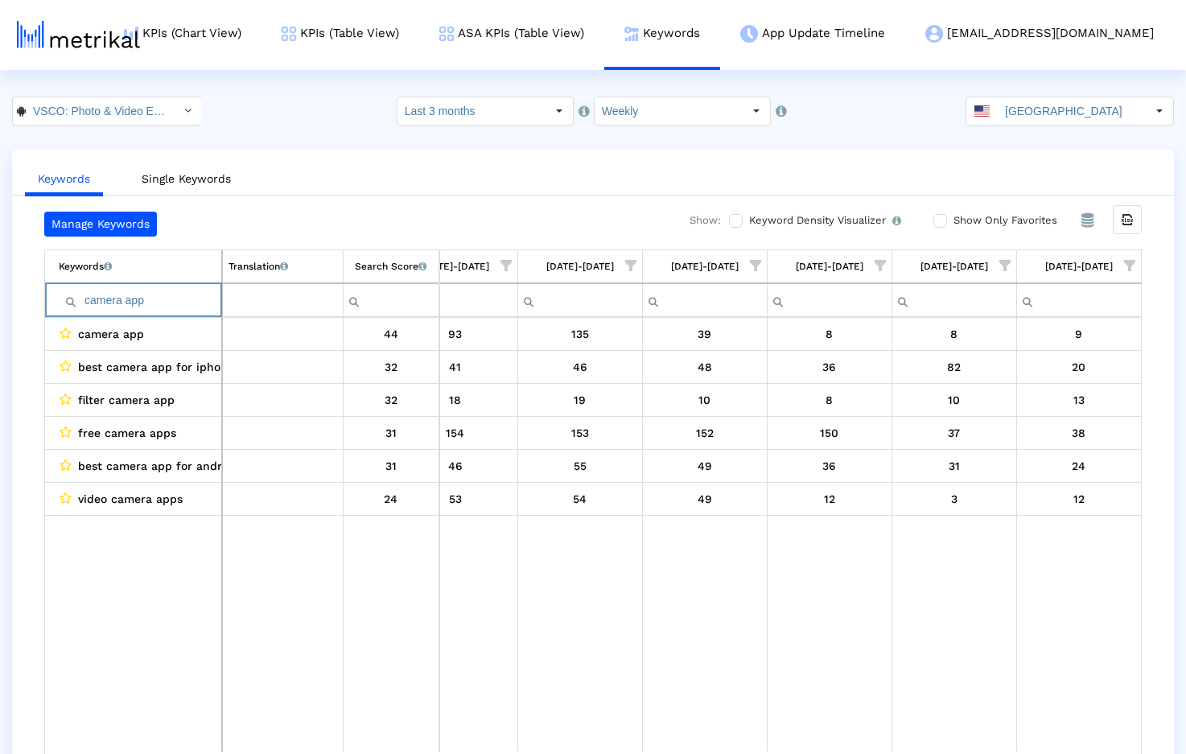
paste input "adobe lightroom"
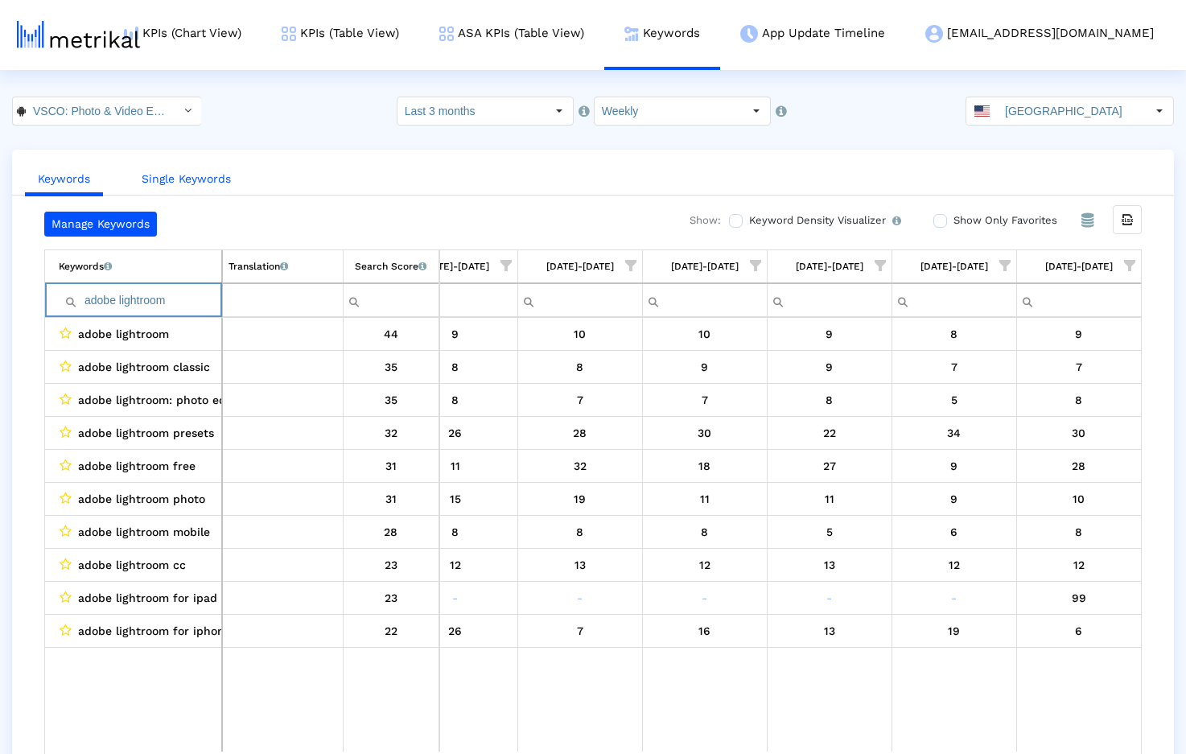
paste input "edits for pictures"
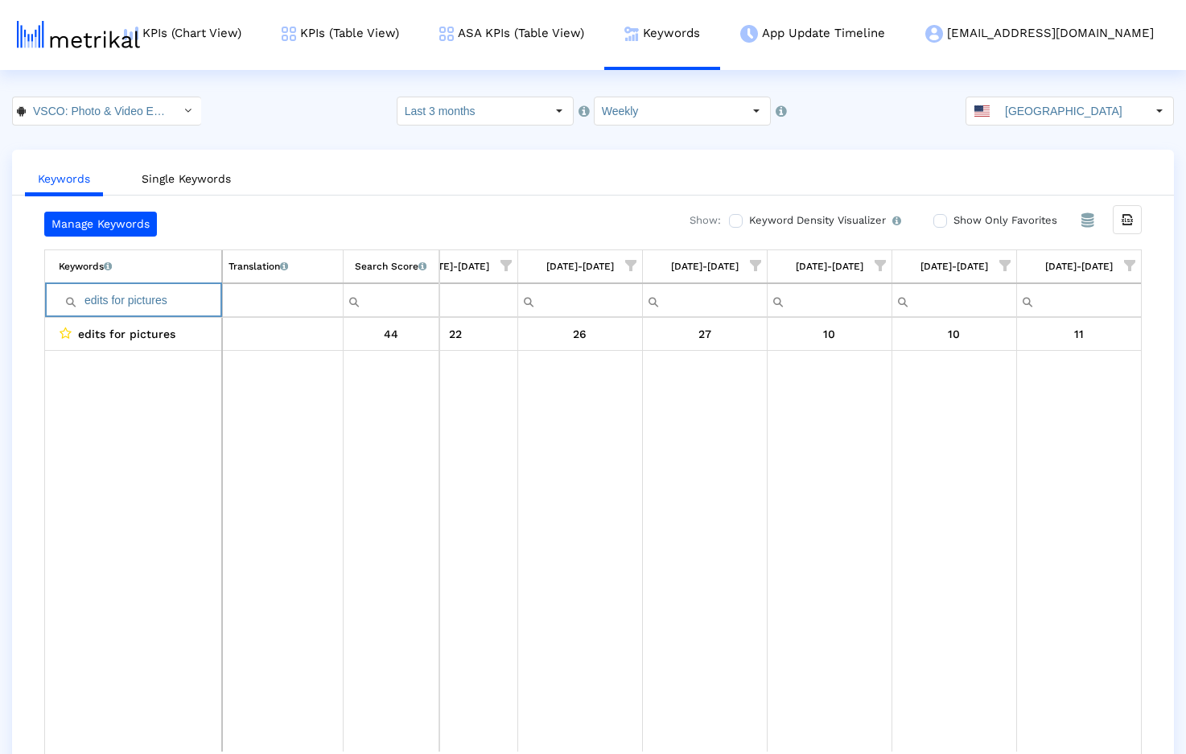
paste input "best photo editing app"
paste input "darkroom"
paste input "filter pictures"
paste input "snapseed"
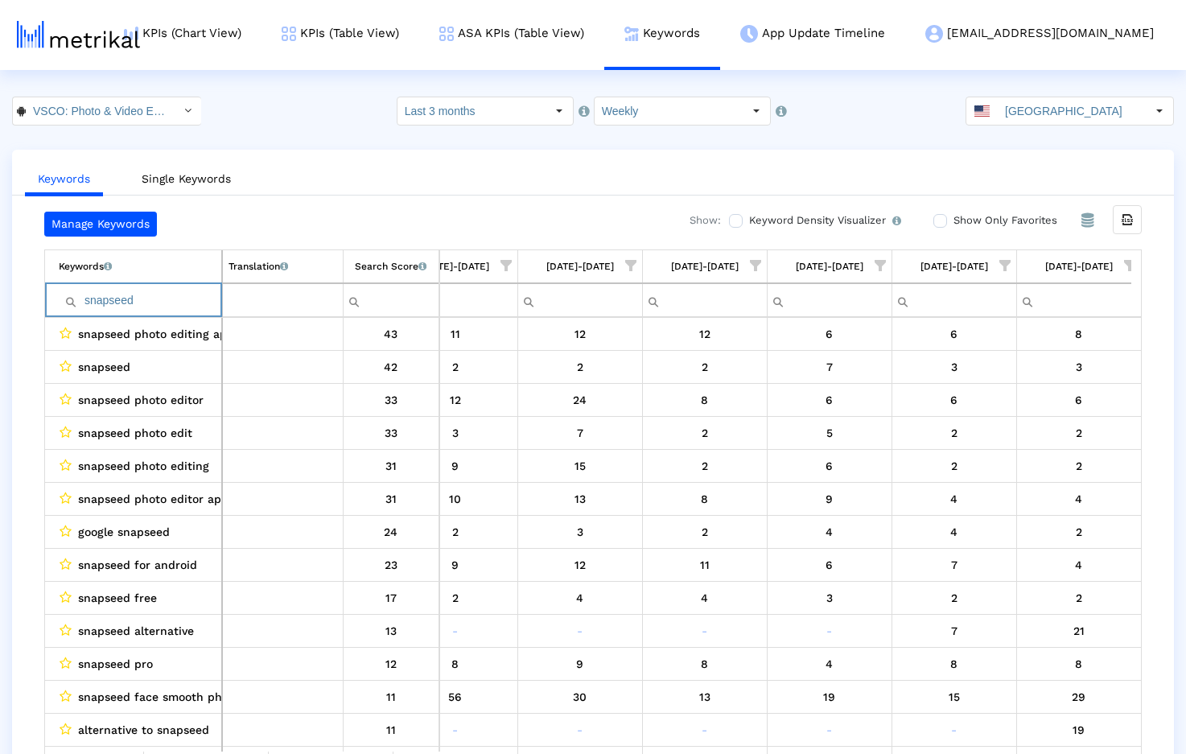
type input "snapseed"
click at [258, 31] on link "KPIs (Chart View)" at bounding box center [183, 33] width 158 height 67
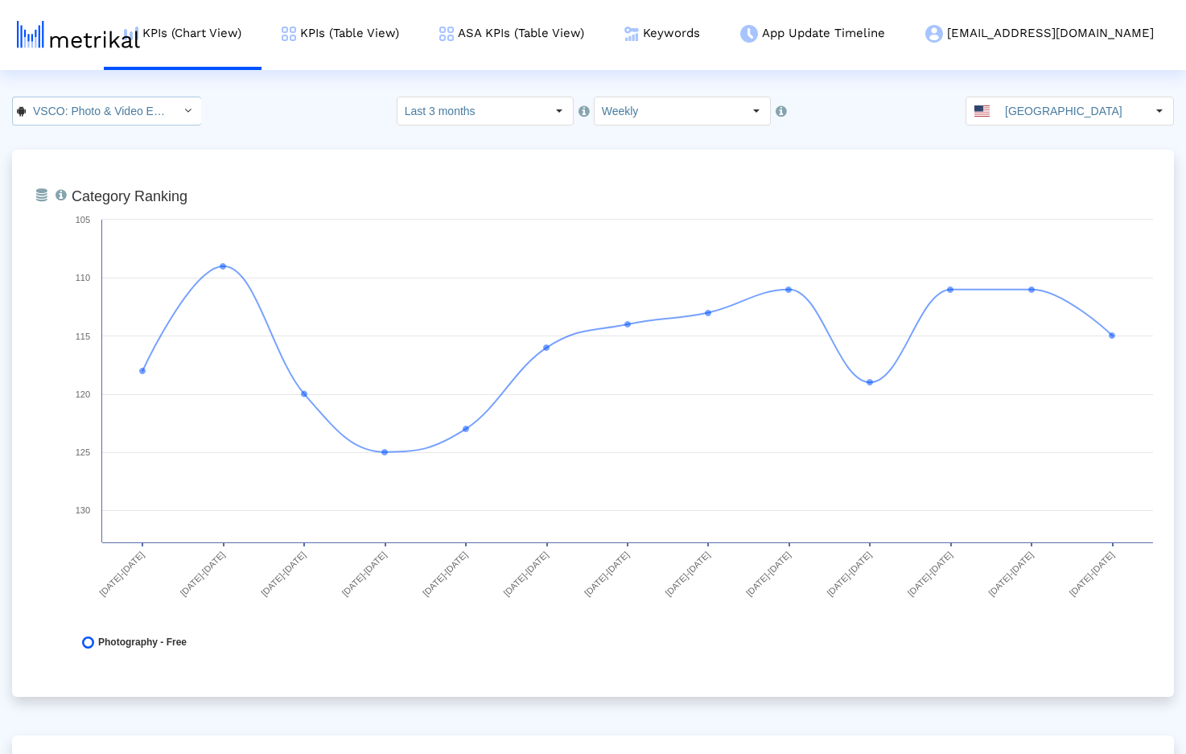
click at [150, 112] on input "VSCO: Photo & Video Editor < com.vsco.cam >" at bounding box center [98, 110] width 145 height 27
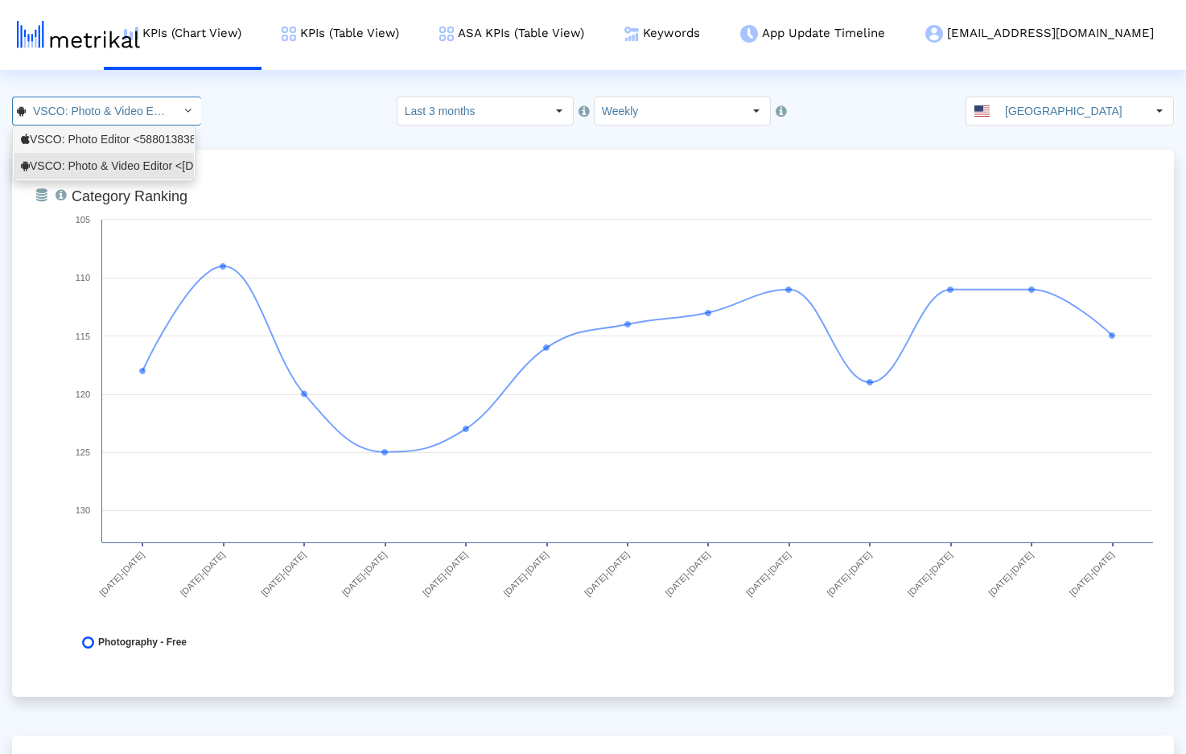
click at [115, 142] on div "VSCO: Photo Editor <588013838>" at bounding box center [104, 139] width 166 height 15
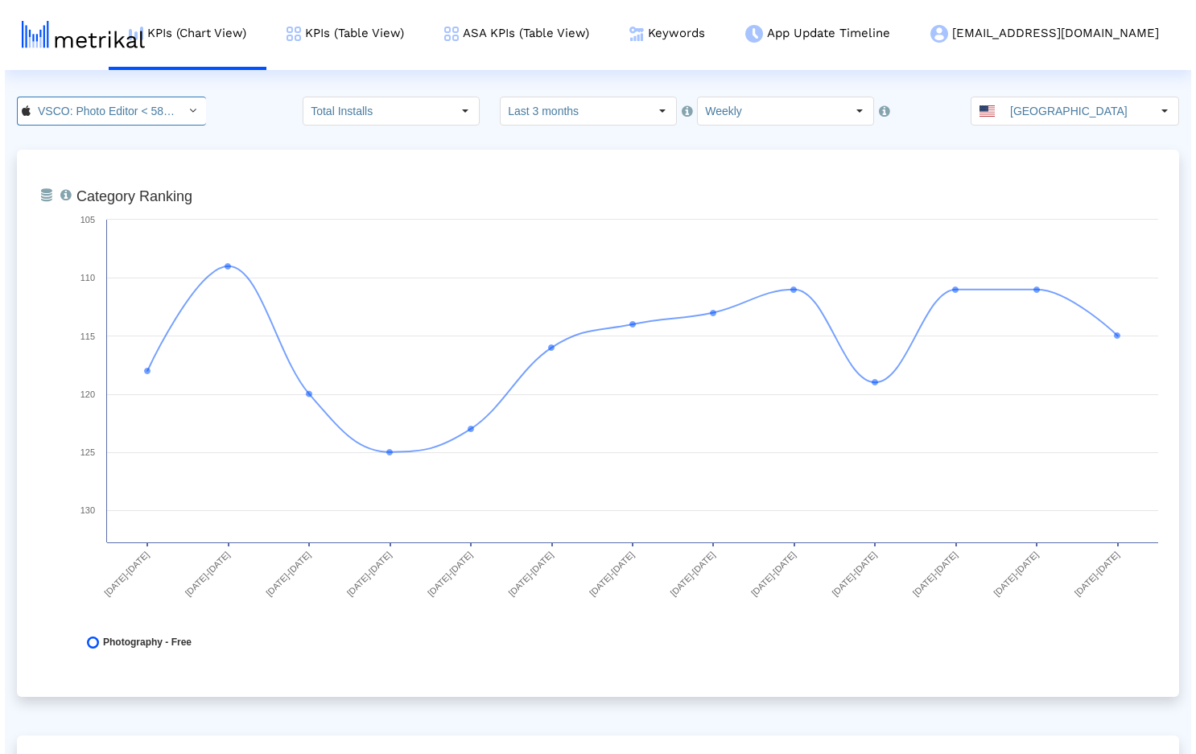
scroll to position [0, 50]
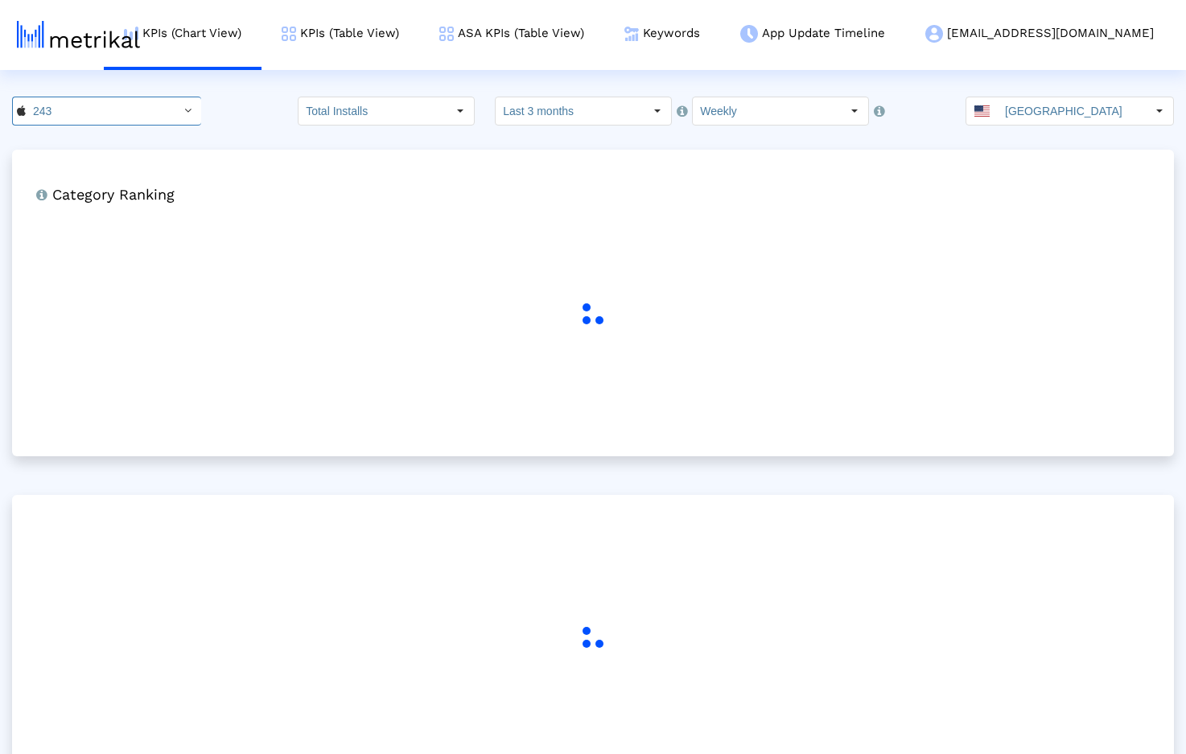
click at [262, 130] on crea-index "243 Pull down to refresh... Release to refresh... Refreshing... VSCO: Photo Edi…" at bounding box center [593, 458] width 1186 height 722
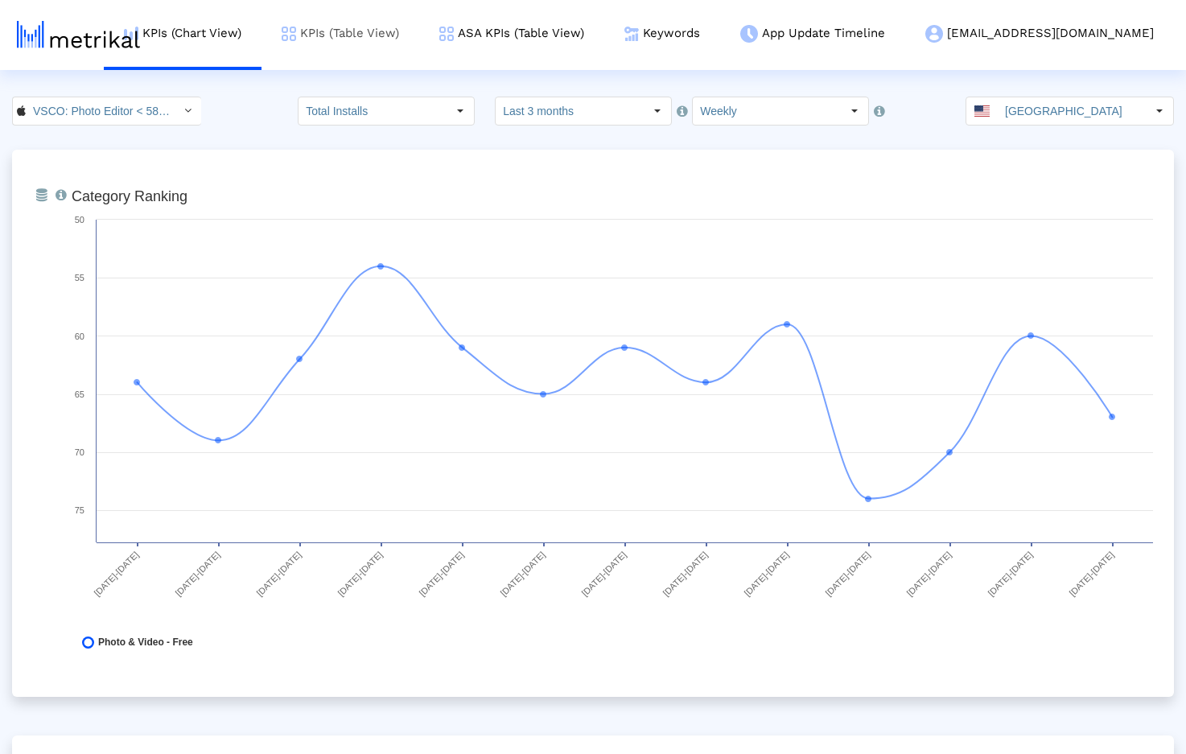
click at [419, 30] on link "KPIs (Table View)" at bounding box center [341, 33] width 158 height 67
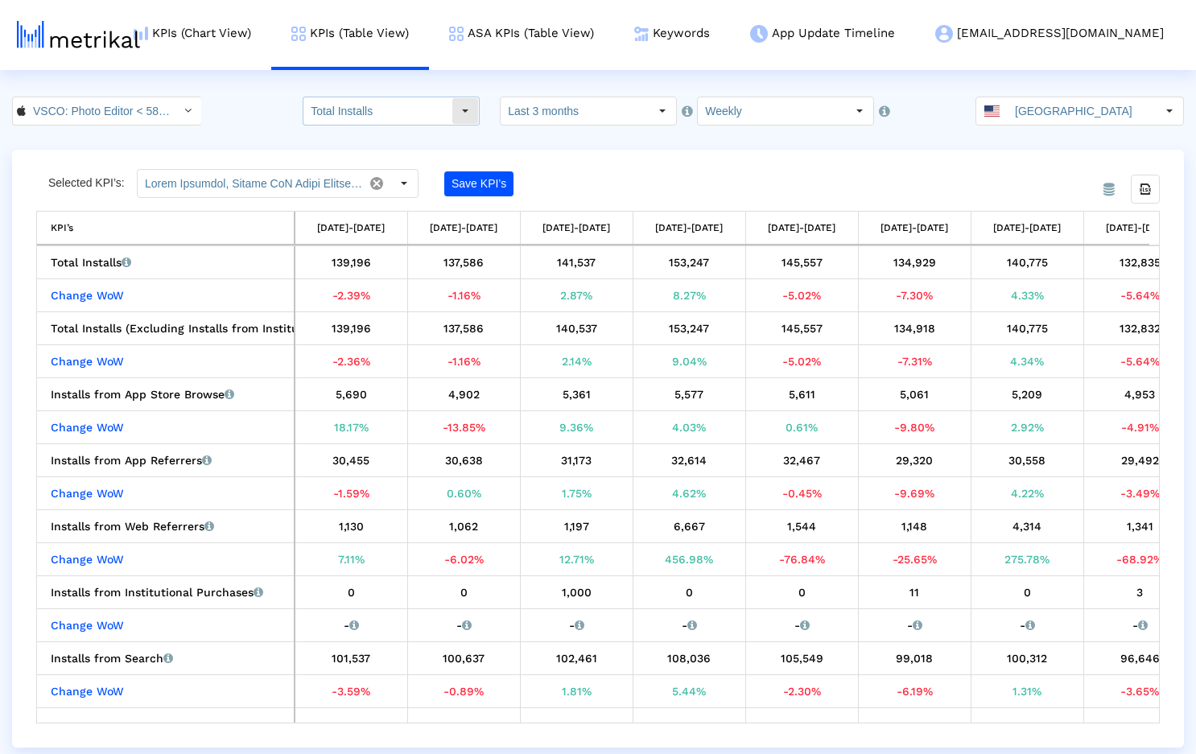
click at [377, 114] on input "Total Installs" at bounding box center [377, 110] width 148 height 27
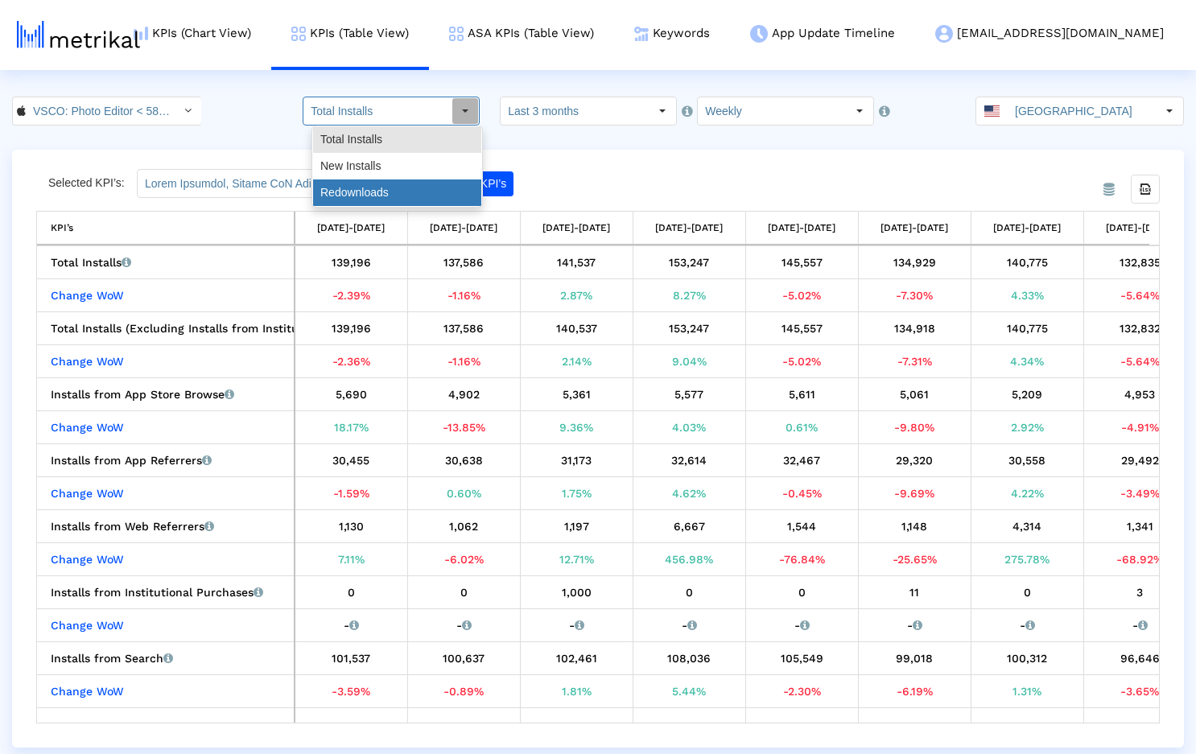
click at [368, 191] on div "Redownloads" at bounding box center [397, 192] width 168 height 27
type input "Redownloads"
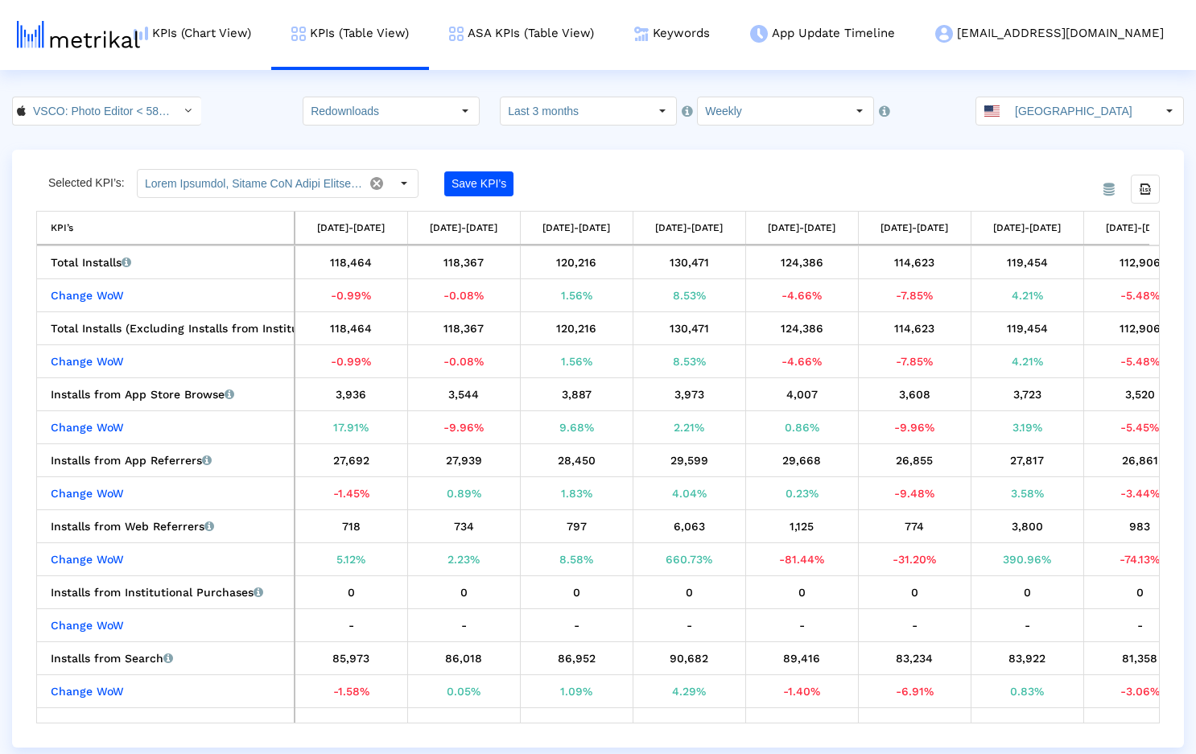
click at [710, 136] on crea-index "VSCO: Photo Editor < 588013838 > Redownloads Pull down to refresh... Release to…" at bounding box center [598, 422] width 1196 height 651
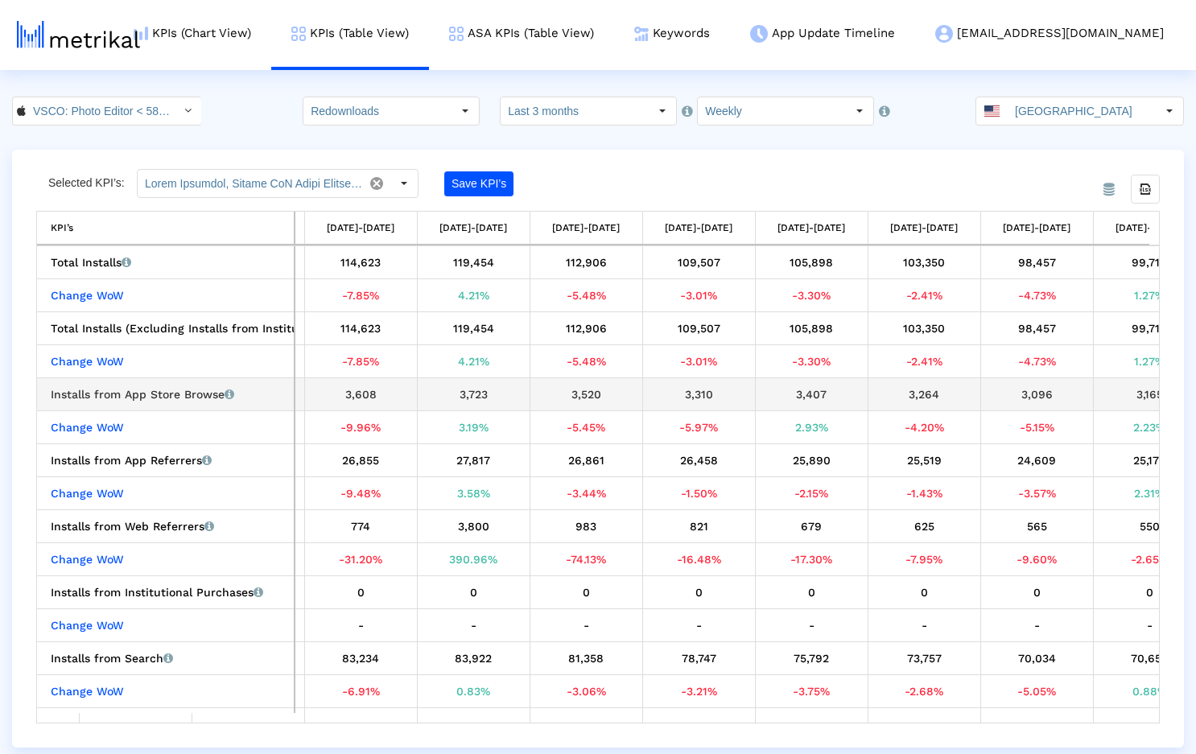
scroll to position [0, 610]
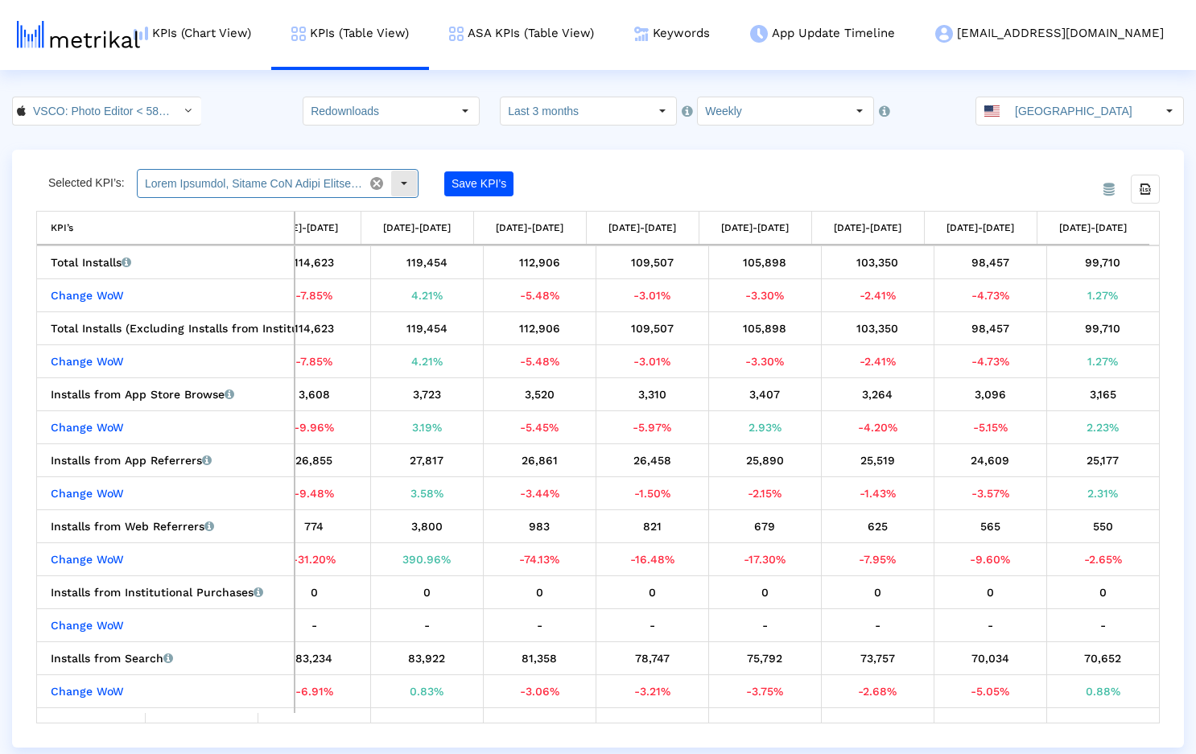
click at [258, 180] on input "text" at bounding box center [250, 183] width 225 height 27
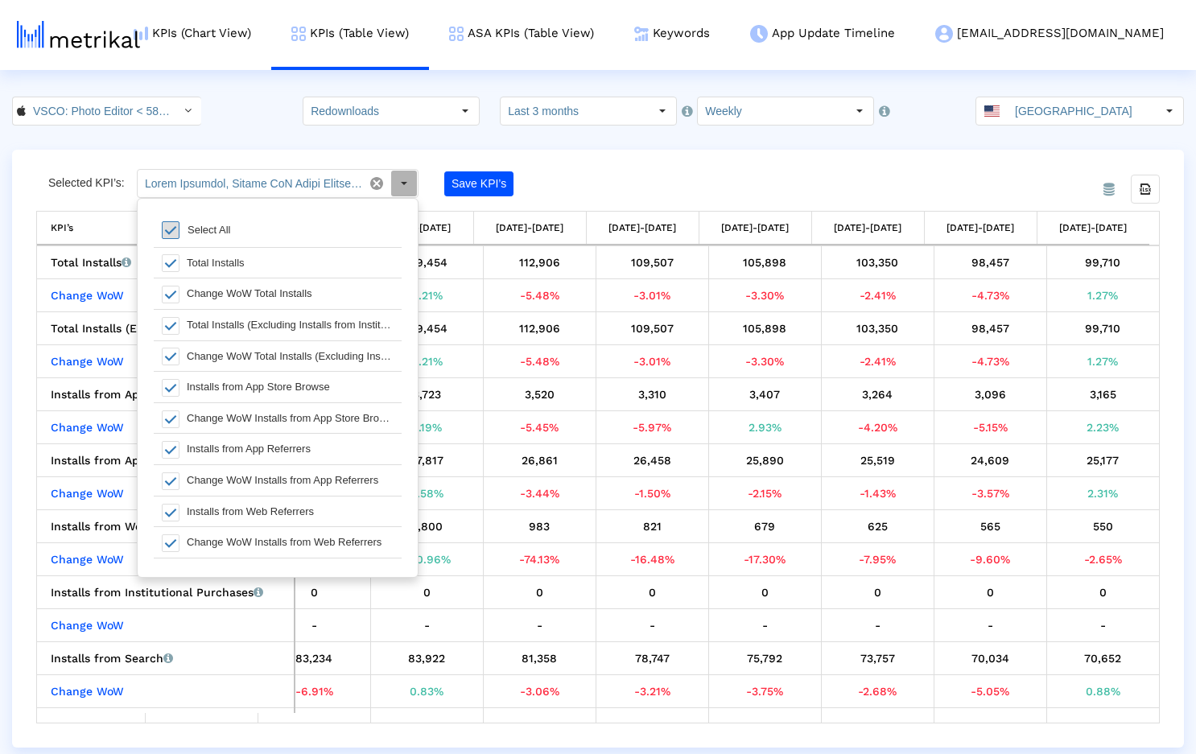
click at [174, 228] on span at bounding box center [171, 230] width 18 height 18
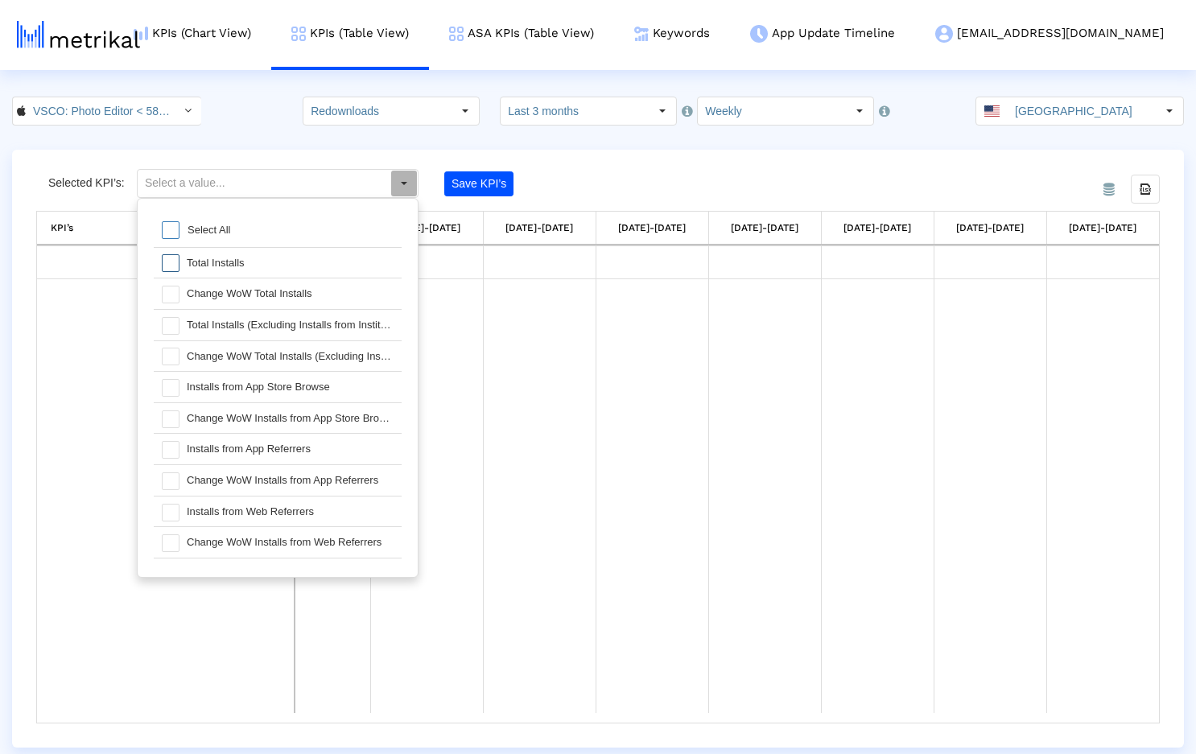
click at [176, 262] on span at bounding box center [171, 263] width 18 height 18
click at [167, 291] on span at bounding box center [171, 295] width 18 height 18
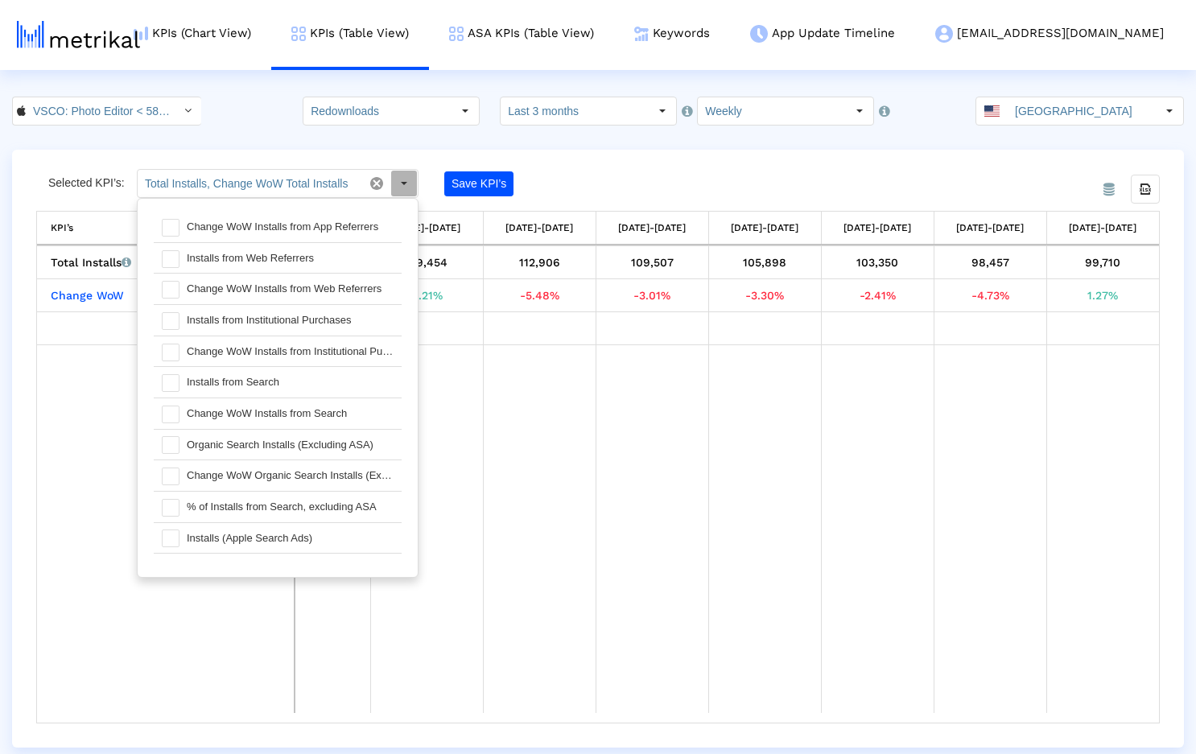
scroll to position [262, 0]
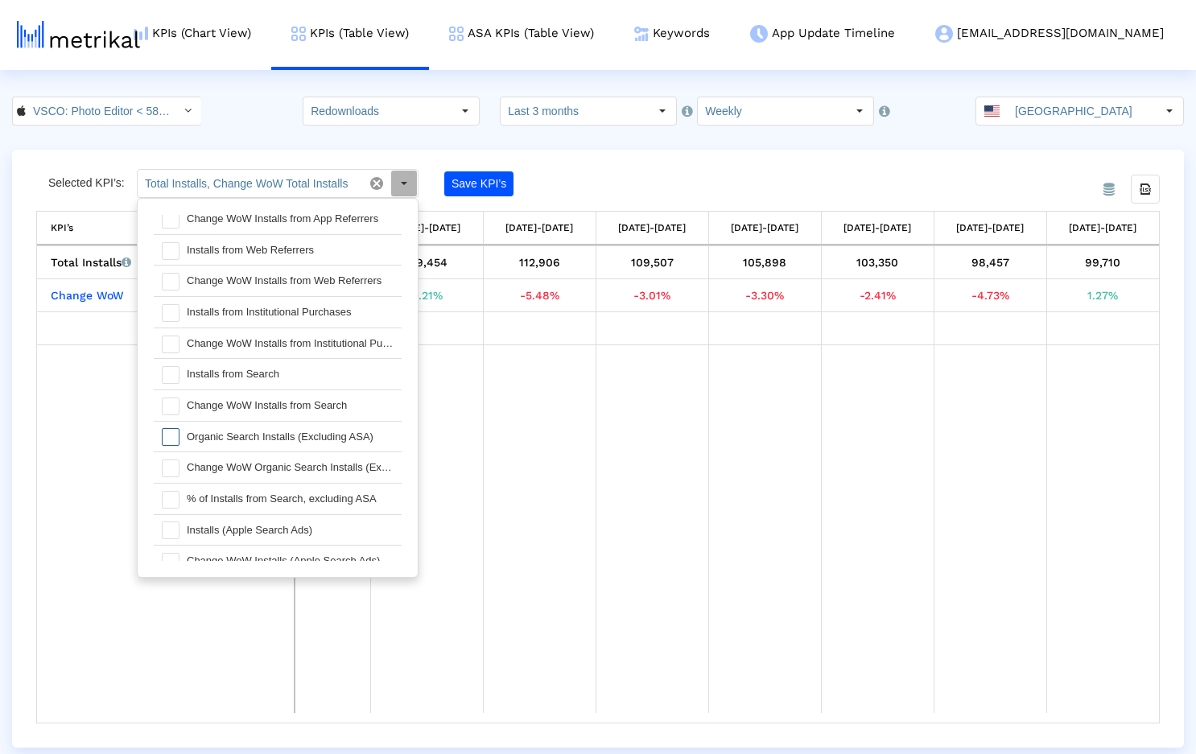
click at [172, 436] on span at bounding box center [171, 437] width 18 height 18
click at [173, 466] on span at bounding box center [171, 469] width 18 height 18
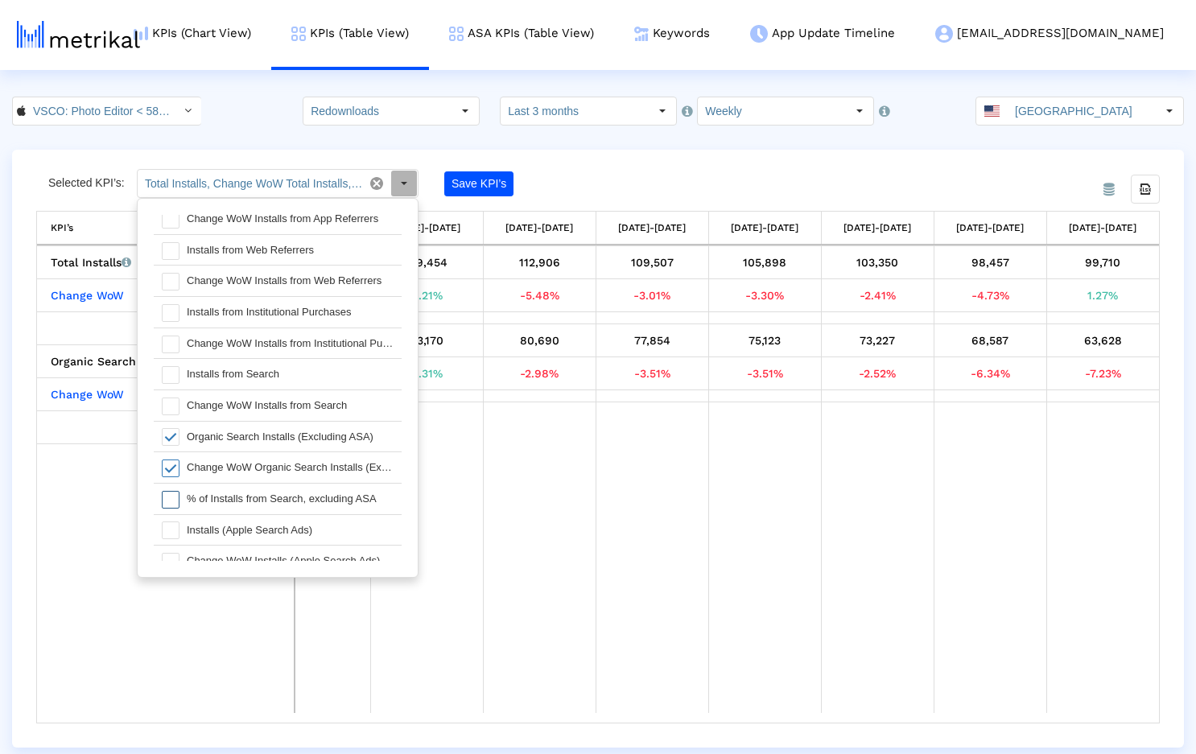
click at [174, 496] on span at bounding box center [171, 500] width 18 height 18
type input "Total Installs, Change WoW Total Installs, Organic Search Installs (Excluding A…"
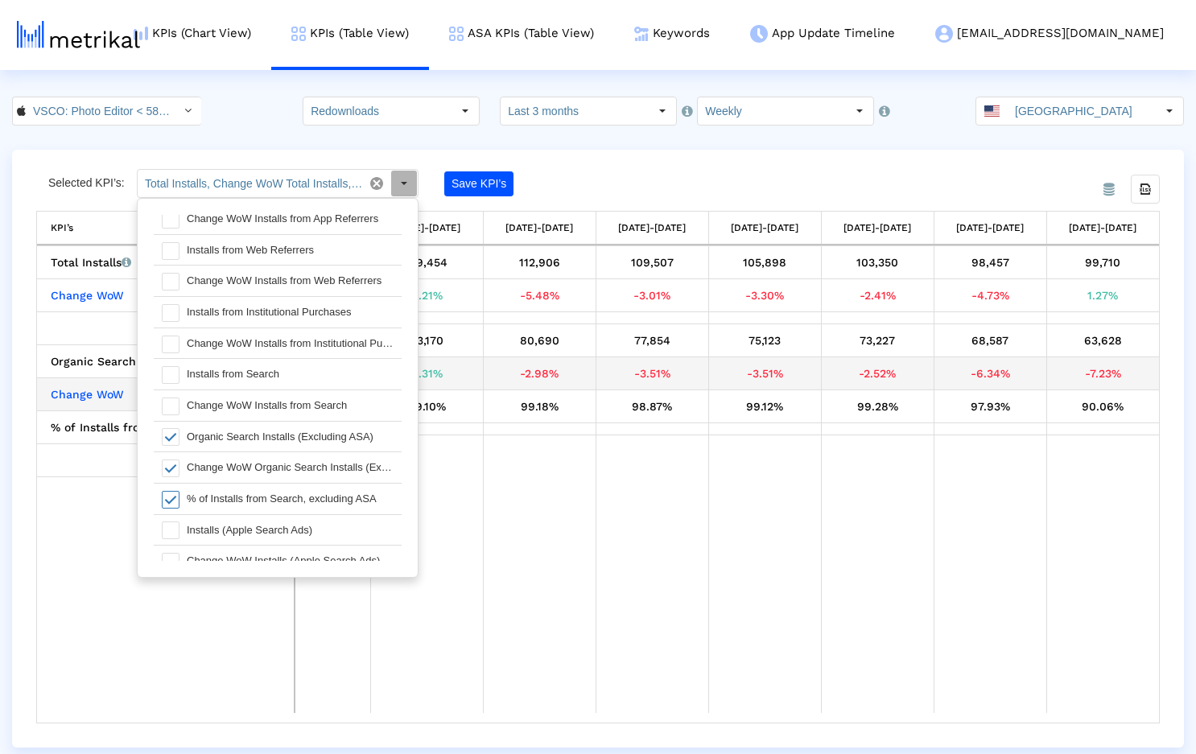
scroll to position [0, 600]
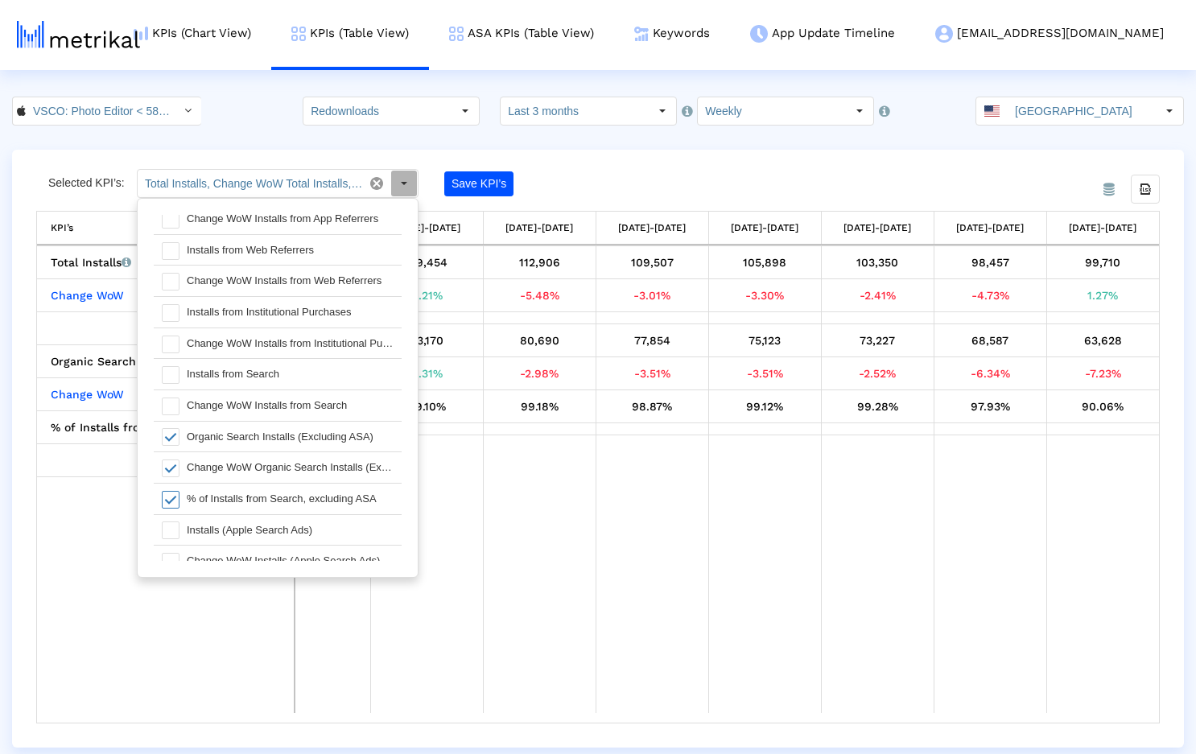
click at [669, 150] on div "From Database Selected KPI’s: Total Installs, Change WoW Total Installs, Organi…" at bounding box center [598, 449] width 1172 height 598
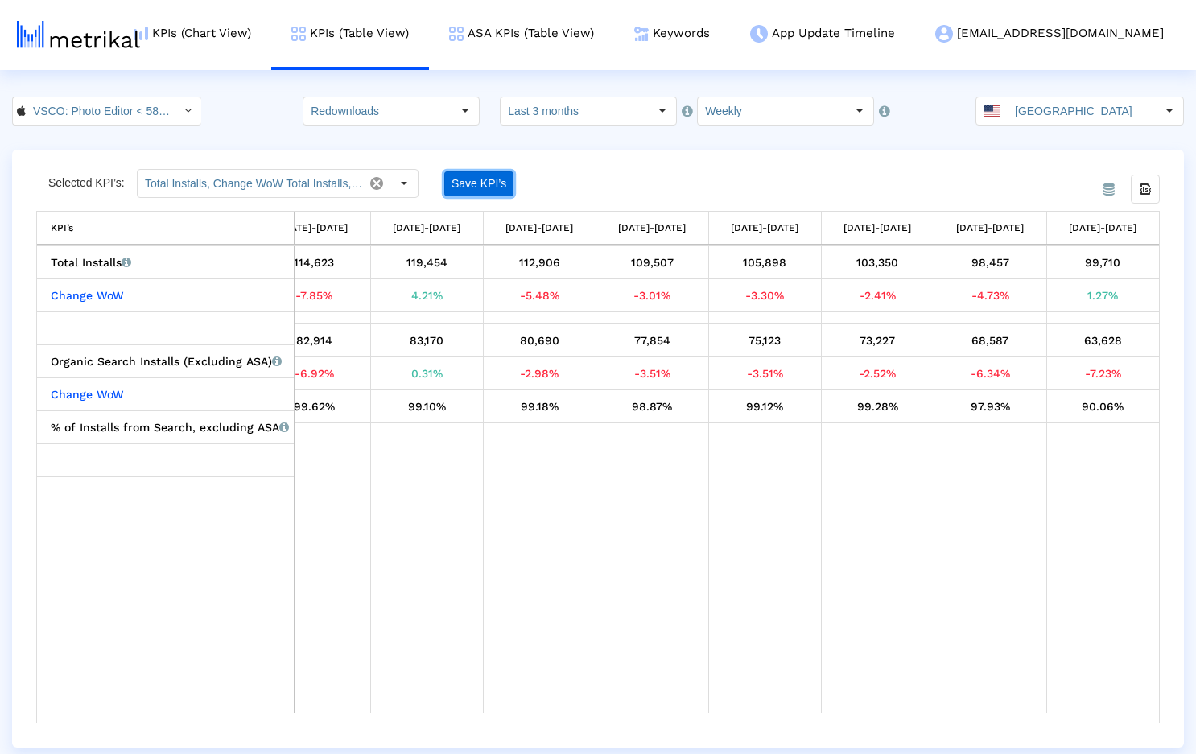
click at [499, 179] on button "Save KPI’s" at bounding box center [478, 183] width 69 height 25
click at [608, 174] on div "Save KPI’s" at bounding box center [546, 183] width 204 height 29
click at [258, 113] on div "VSCO: Photo Editor < 588013838 > Redownloads Pull down to refresh... Release to…" at bounding box center [598, 111] width 1196 height 29
